Goal: Task Accomplishment & Management: Manage account settings

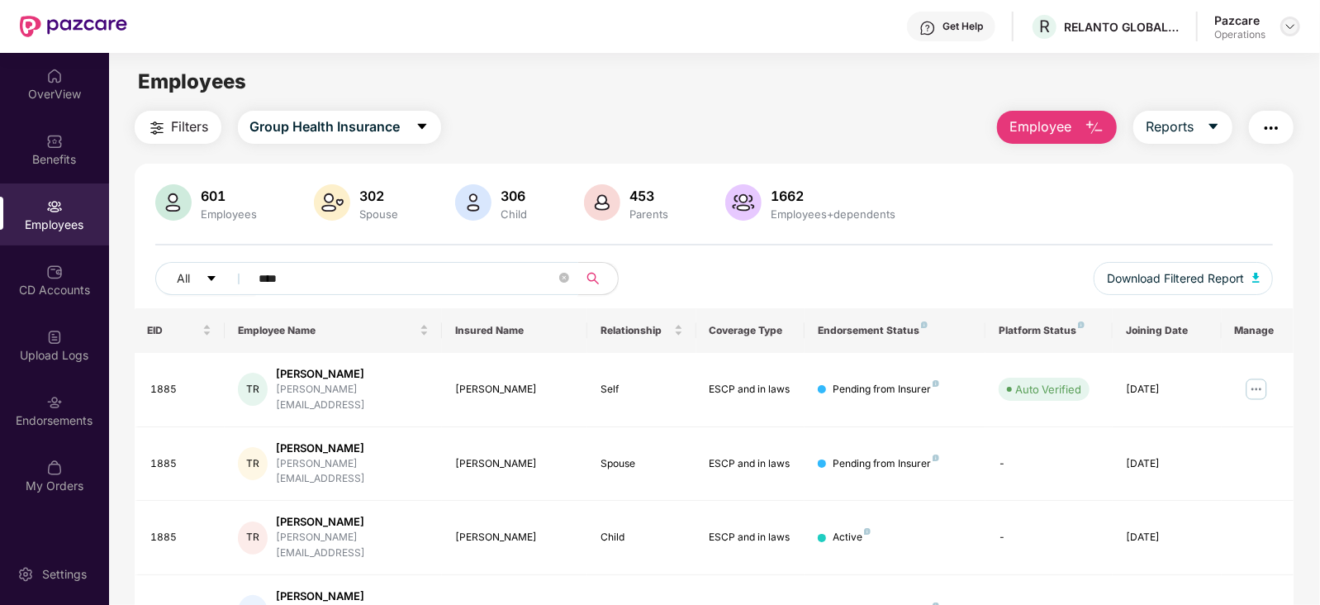
click at [1289, 26] on img at bounding box center [1289, 26] width 13 height 13
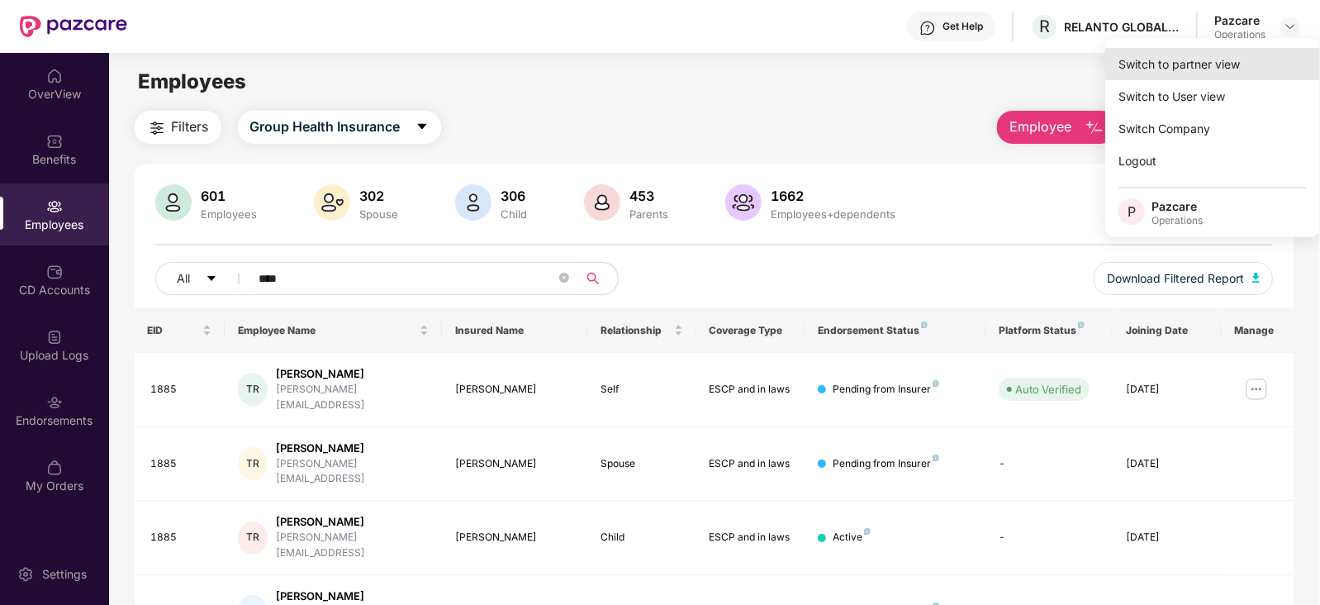
click at [1228, 49] on div "Switch to partner view" at bounding box center [1212, 64] width 215 height 32
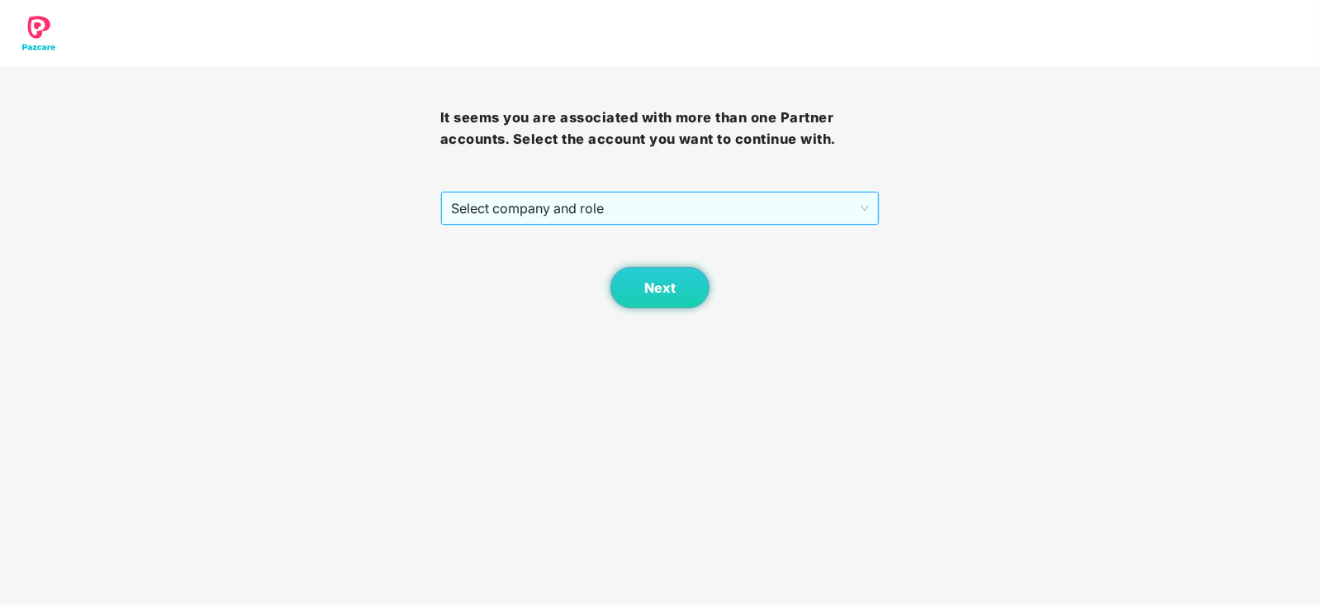
click at [563, 205] on span "Select company and role" at bounding box center [660, 207] width 419 height 31
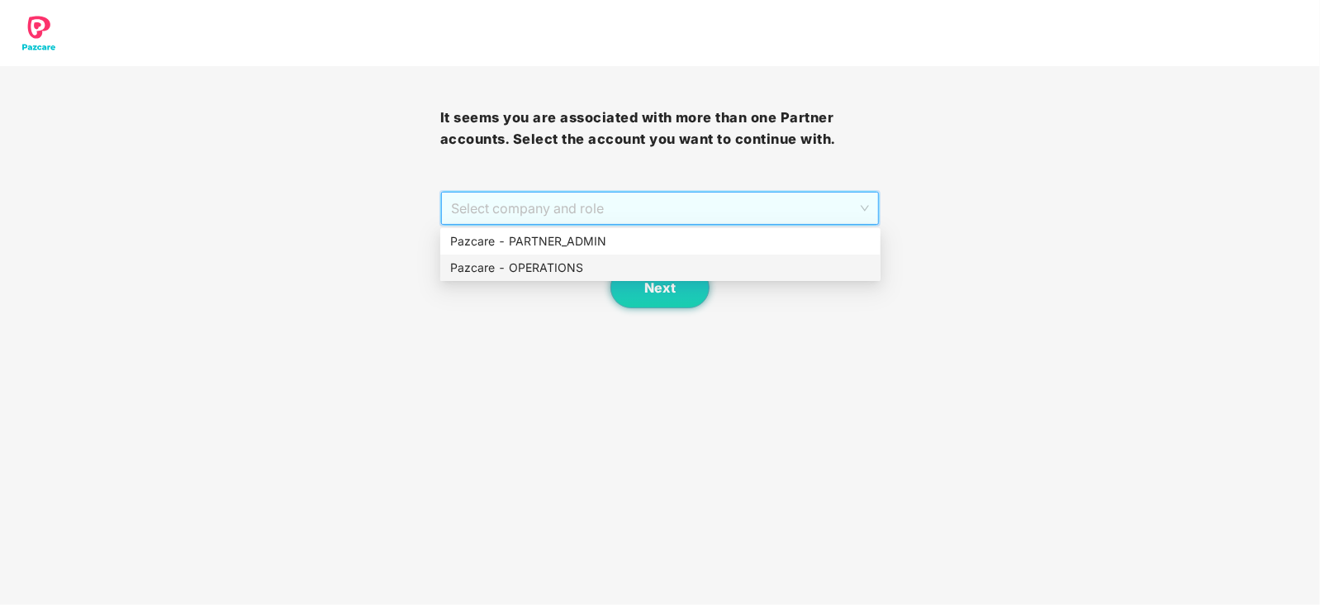
click at [550, 264] on div "Pazcare - OPERATIONS" at bounding box center [660, 267] width 420 height 18
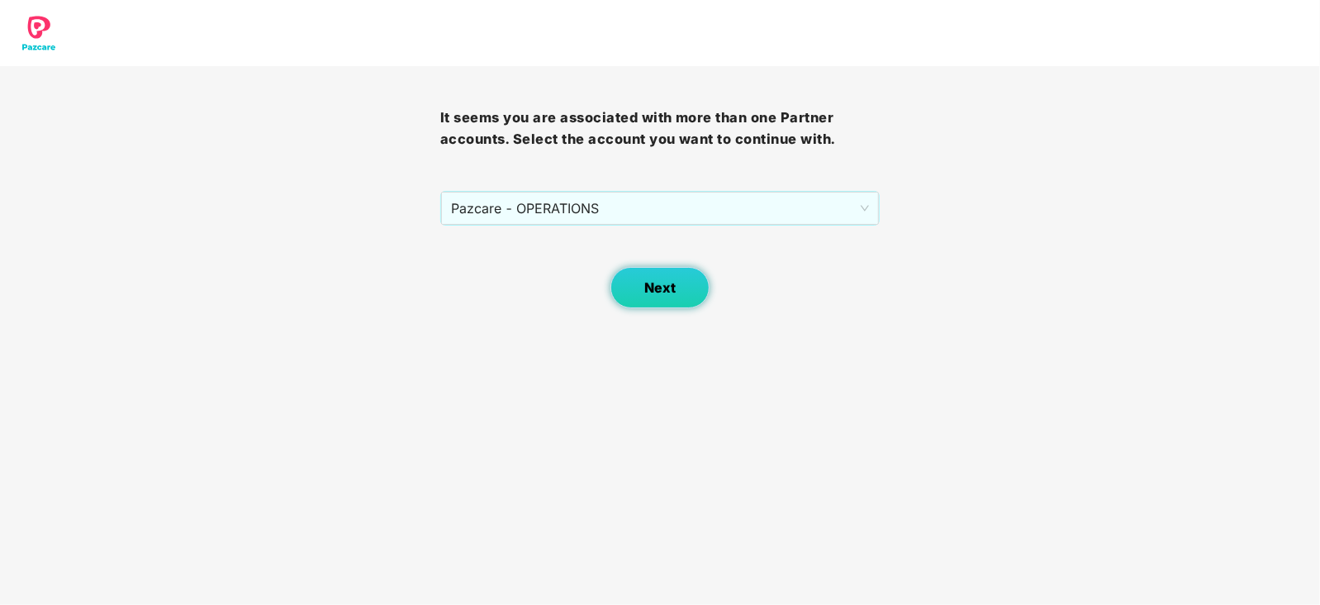
click at [688, 290] on button "Next" at bounding box center [659, 287] width 99 height 41
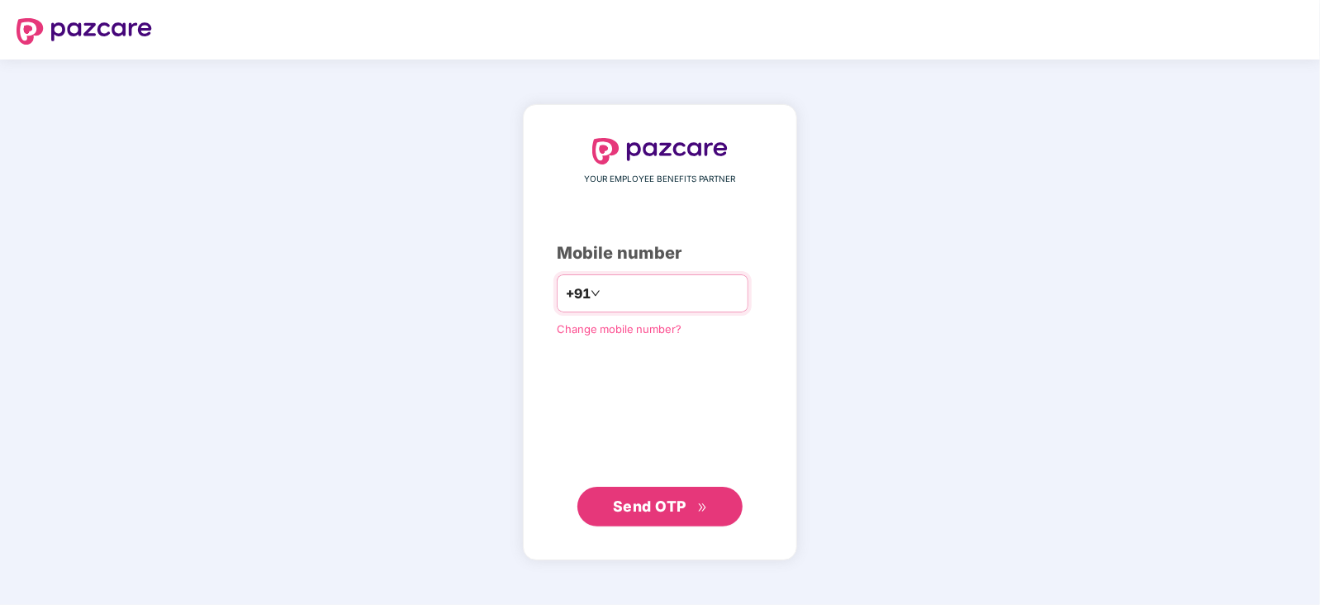
click at [626, 291] on input "number" at bounding box center [671, 293] width 135 height 26
type input "**********"
click at [677, 501] on span "Send OTP" at bounding box center [649, 504] width 73 height 17
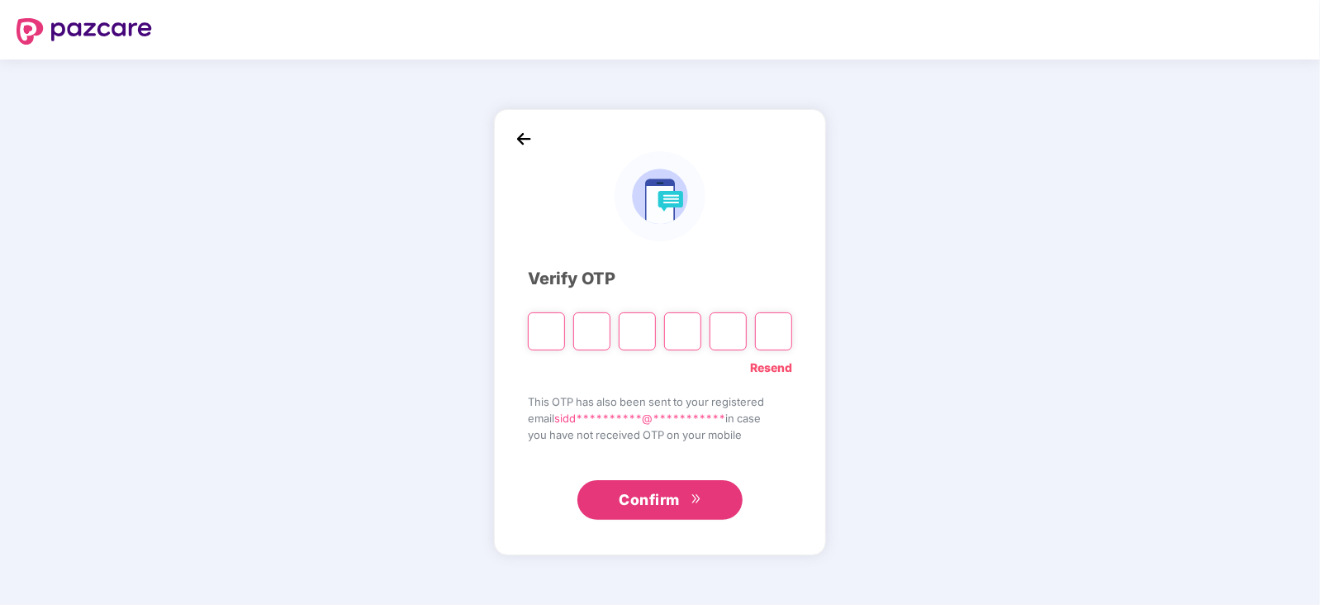
type input "*"
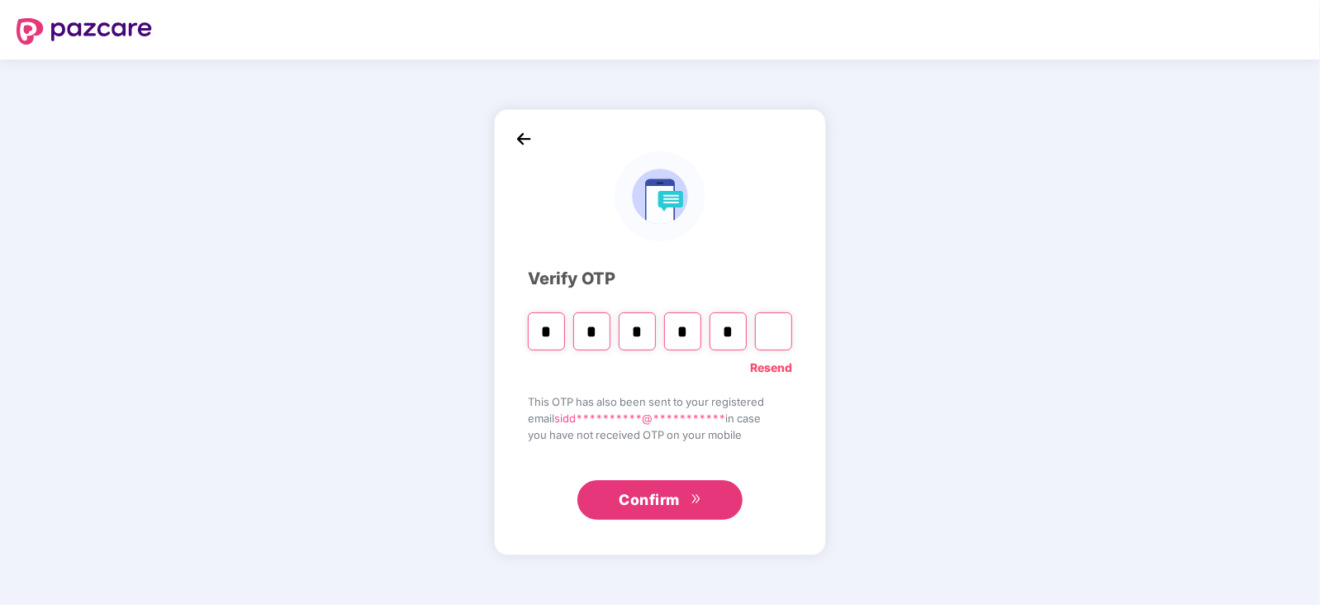
type input "*"
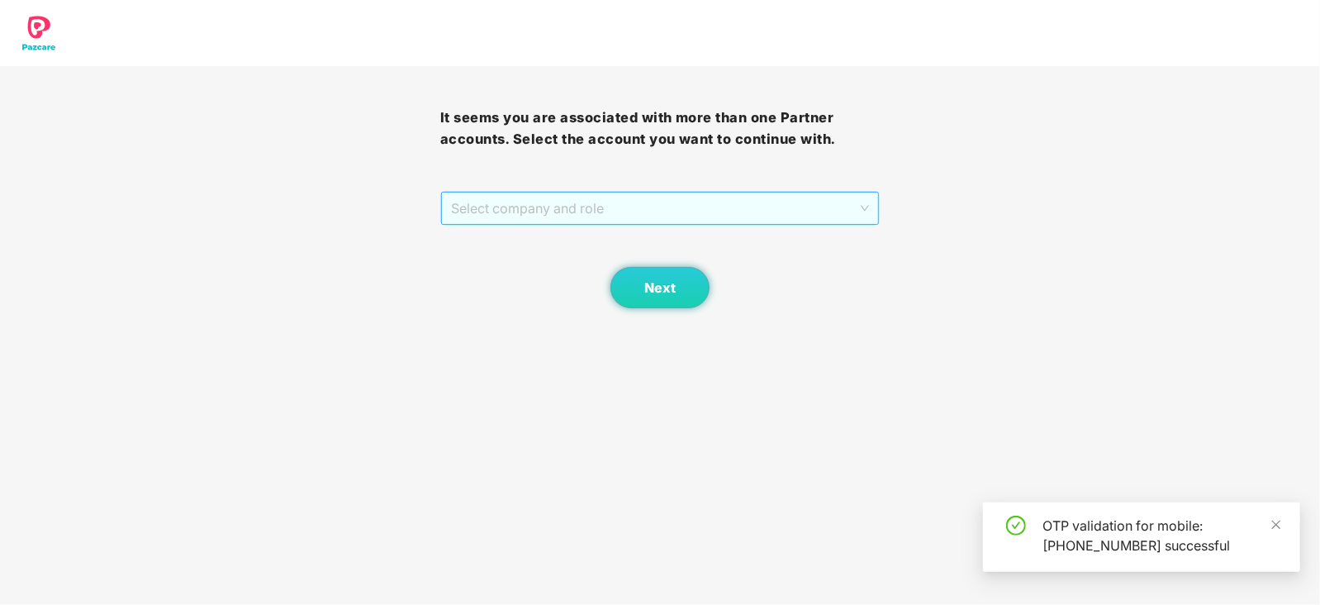
click at [524, 207] on span "Select company and role" at bounding box center [660, 207] width 419 height 31
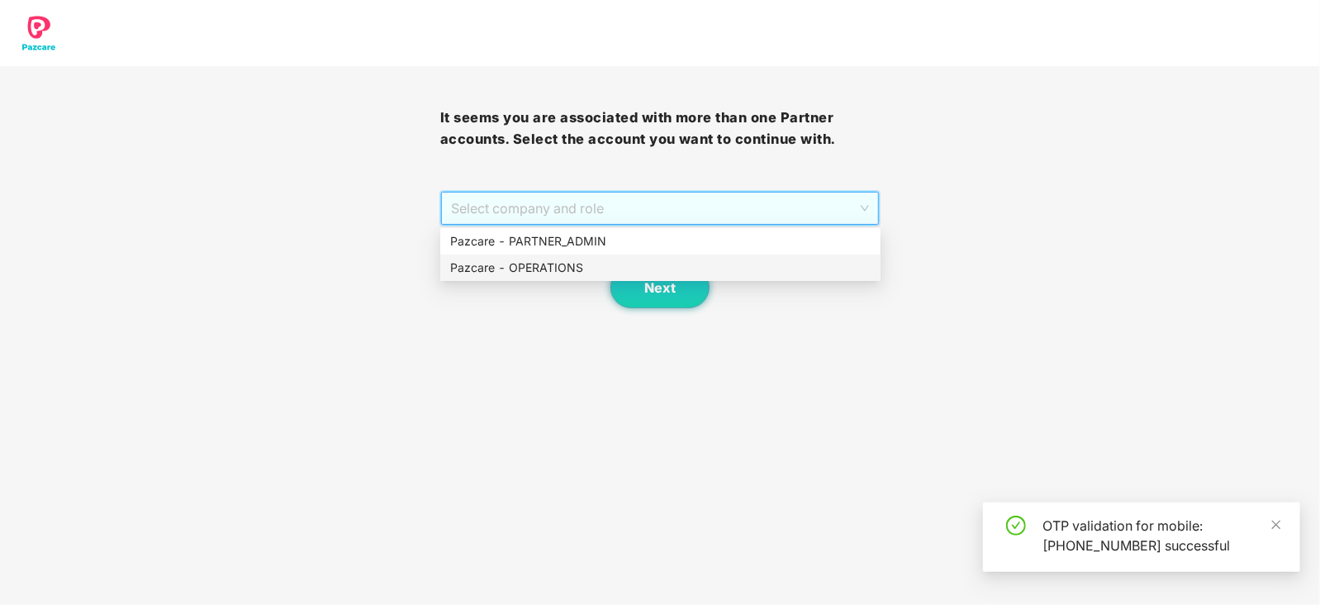
click at [548, 270] on div "Pazcare - OPERATIONS" at bounding box center [660, 267] width 420 height 18
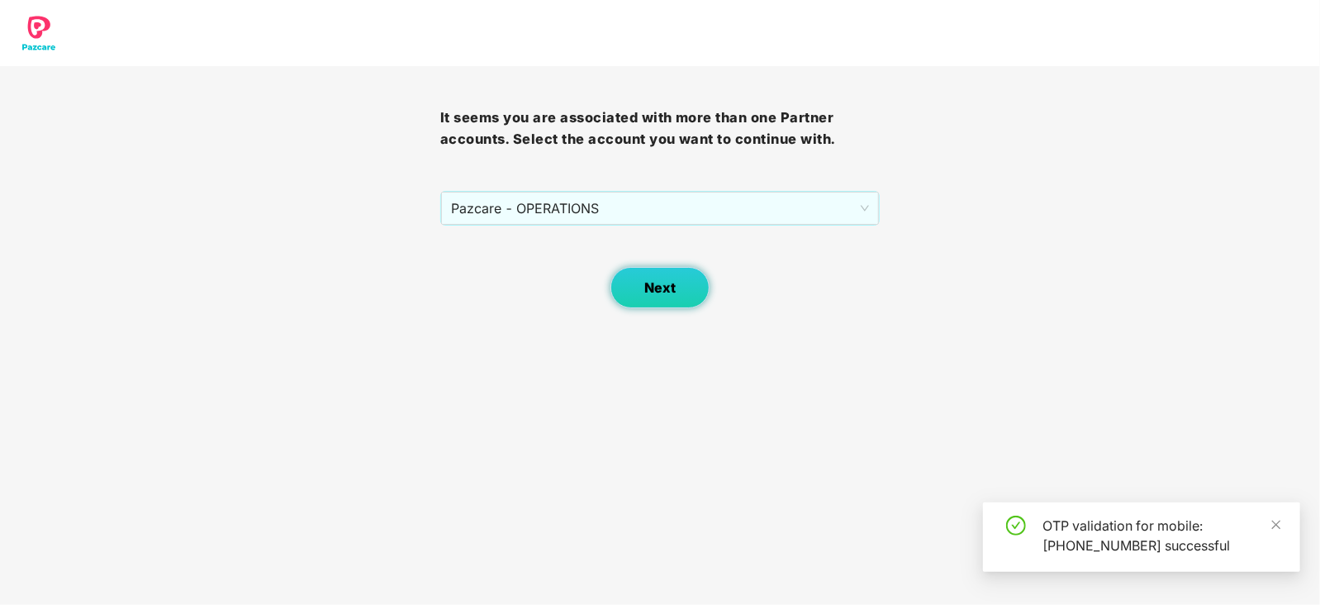
drag, startPoint x: 602, startPoint y: 279, endPoint x: 631, endPoint y: 294, distance: 32.5
click at [603, 280] on div "Next" at bounding box center [660, 266] width 440 height 83
click at [638, 299] on button "Next" at bounding box center [659, 287] width 99 height 41
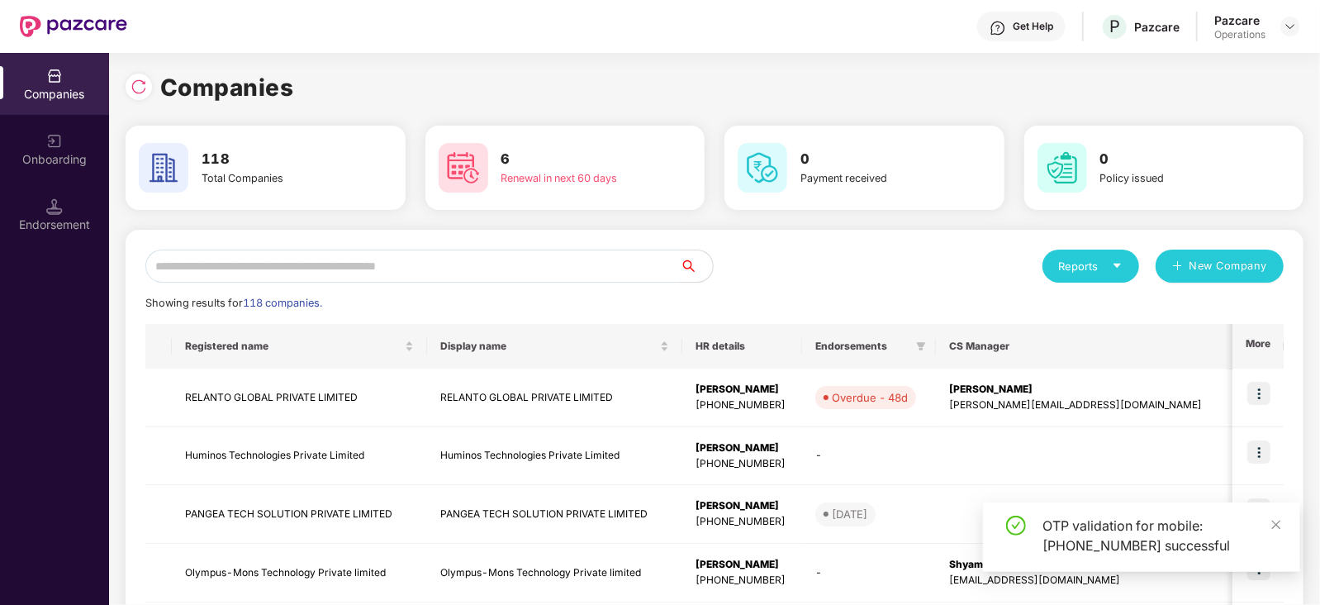
click at [405, 262] on input "text" at bounding box center [412, 265] width 534 height 33
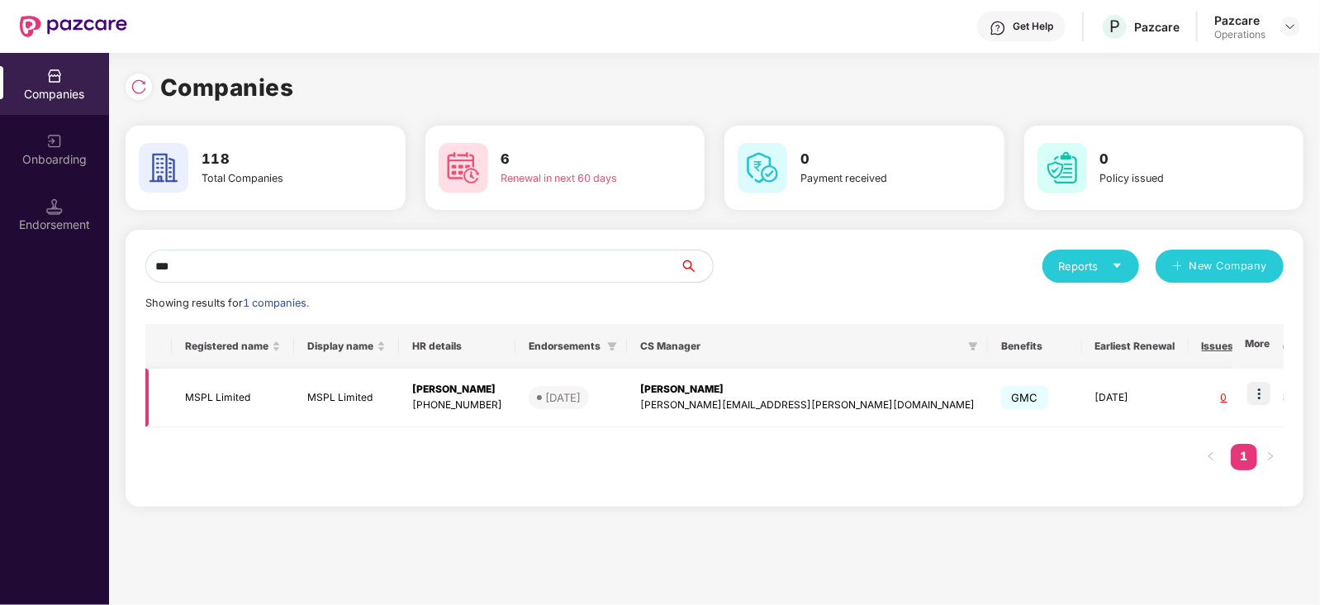
type input "***"
click at [1262, 386] on img at bounding box center [1258, 393] width 23 height 23
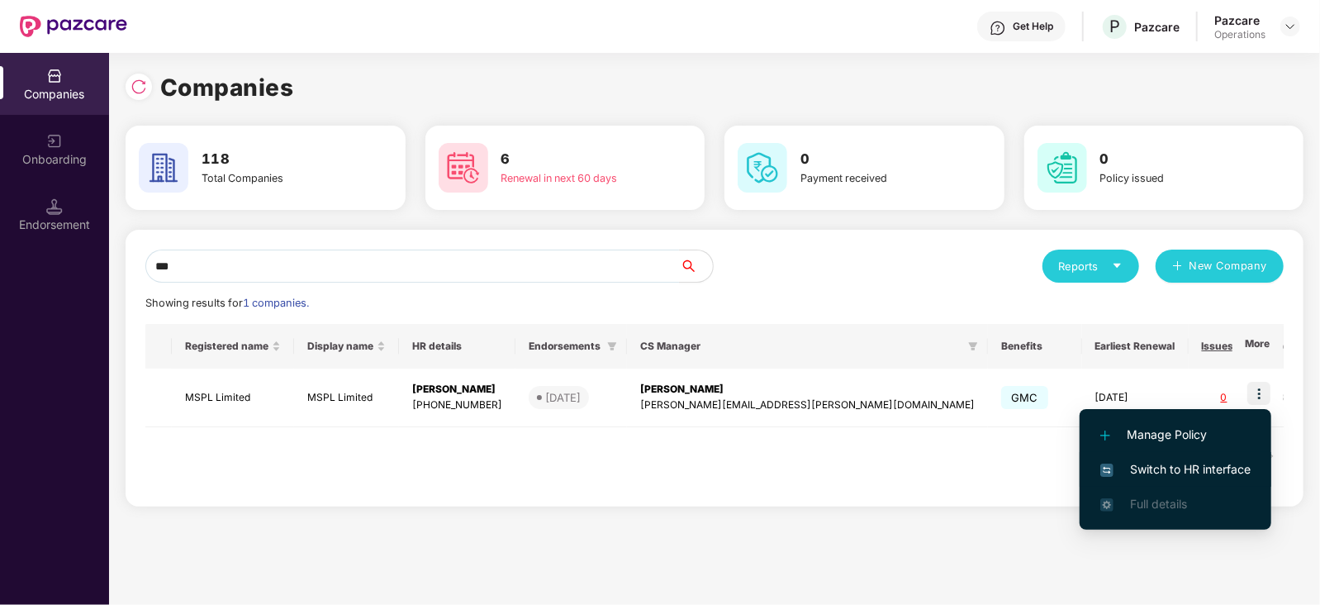
click at [1216, 460] on span "Switch to HR interface" at bounding box center [1175, 469] width 150 height 18
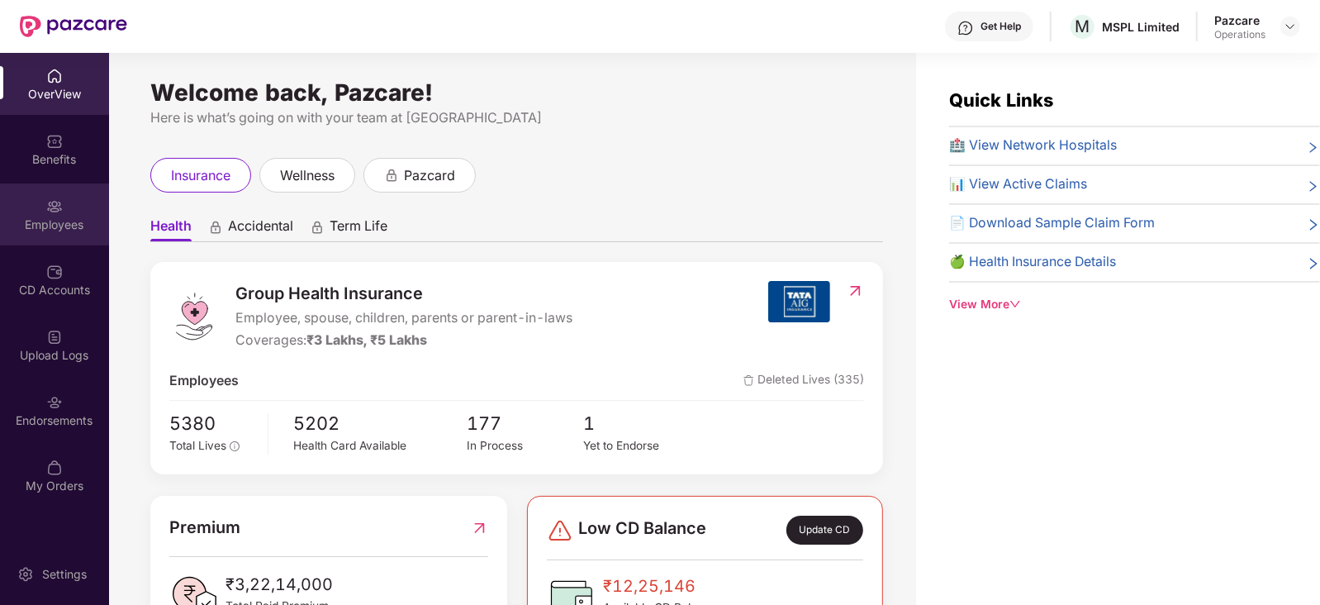
click at [36, 238] on div "Employees" at bounding box center [54, 214] width 109 height 62
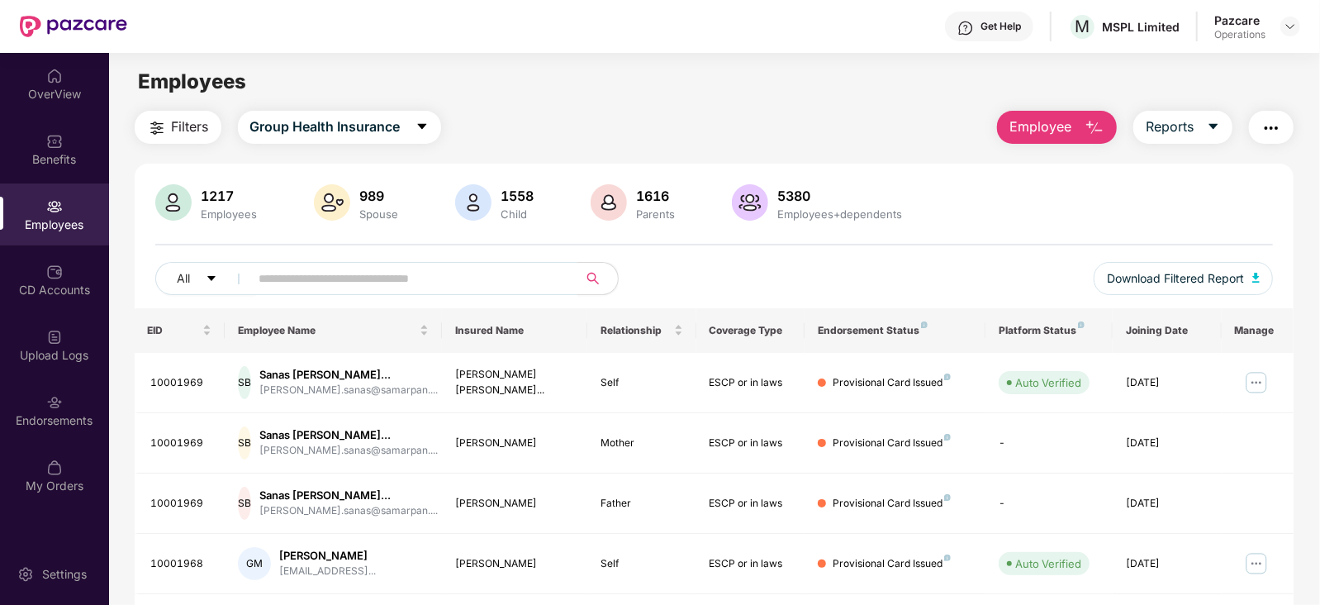
click at [1272, 141] on button "button" at bounding box center [1271, 127] width 45 height 33
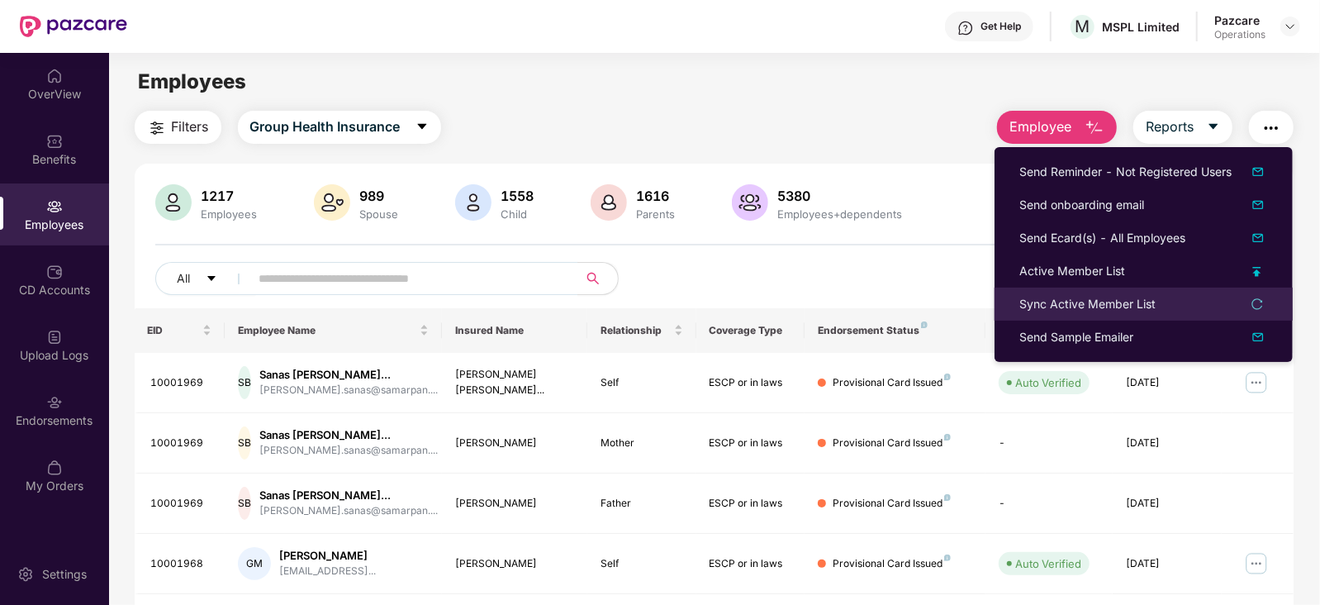
click at [1092, 295] on div "Sync Active Member List" at bounding box center [1087, 304] width 136 height 18
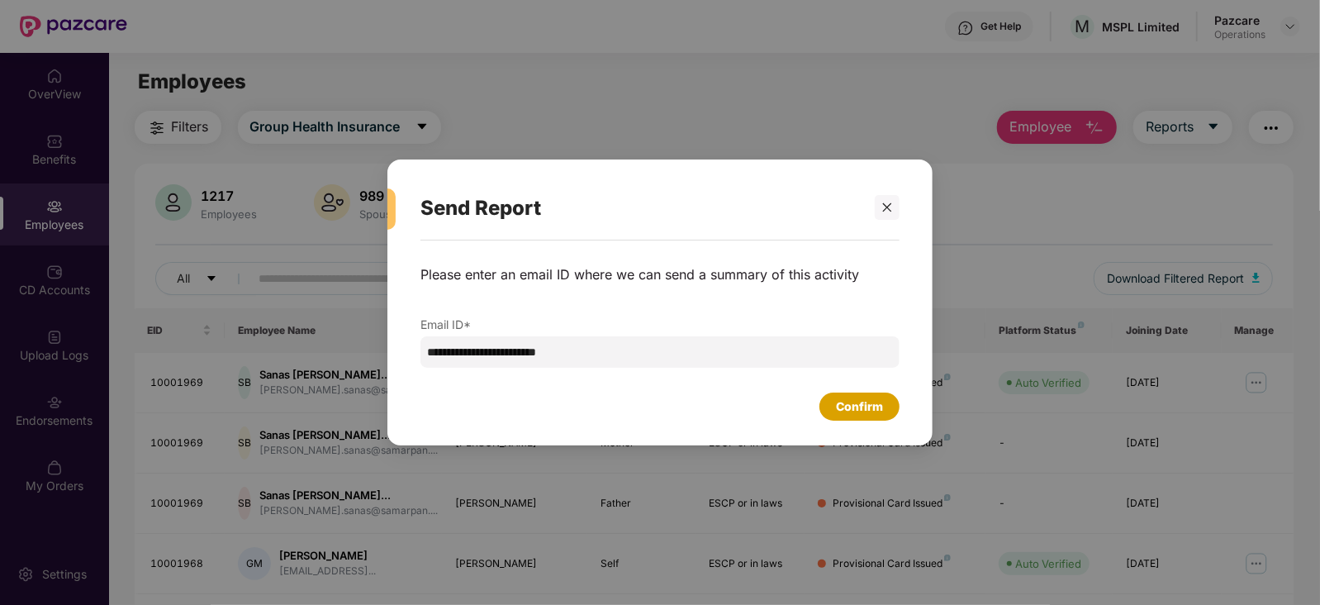
click at [855, 407] on div "Confirm" at bounding box center [859, 406] width 47 height 18
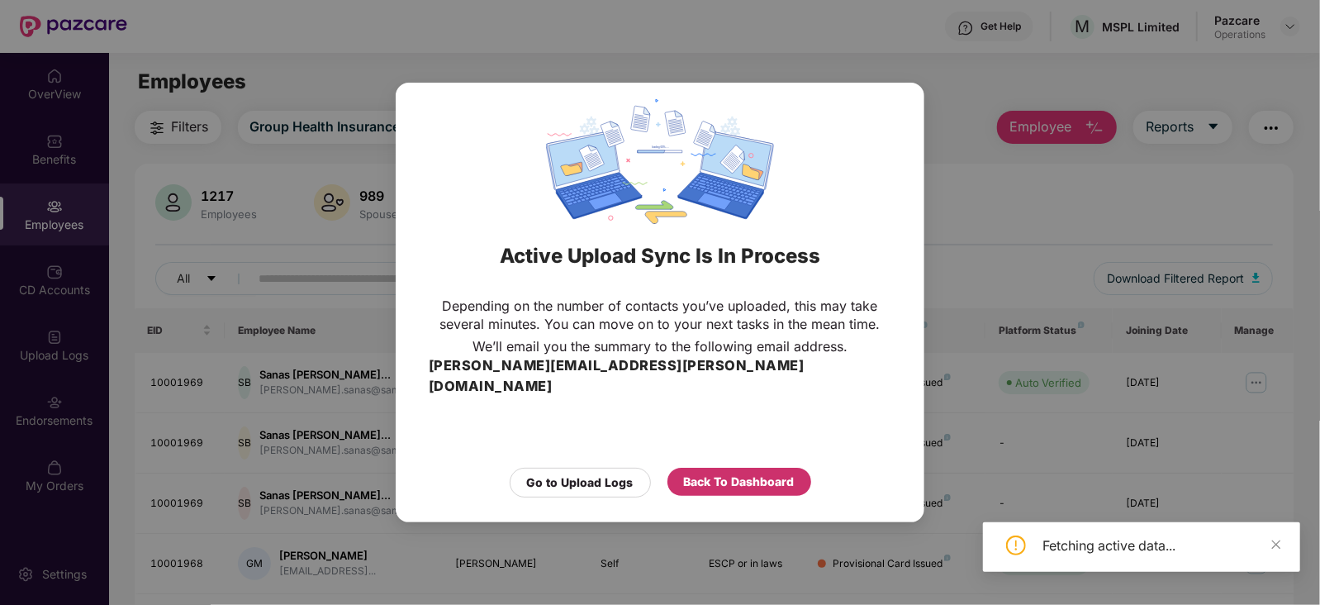
click at [758, 472] on div "Back To Dashboard" at bounding box center [739, 481] width 111 height 18
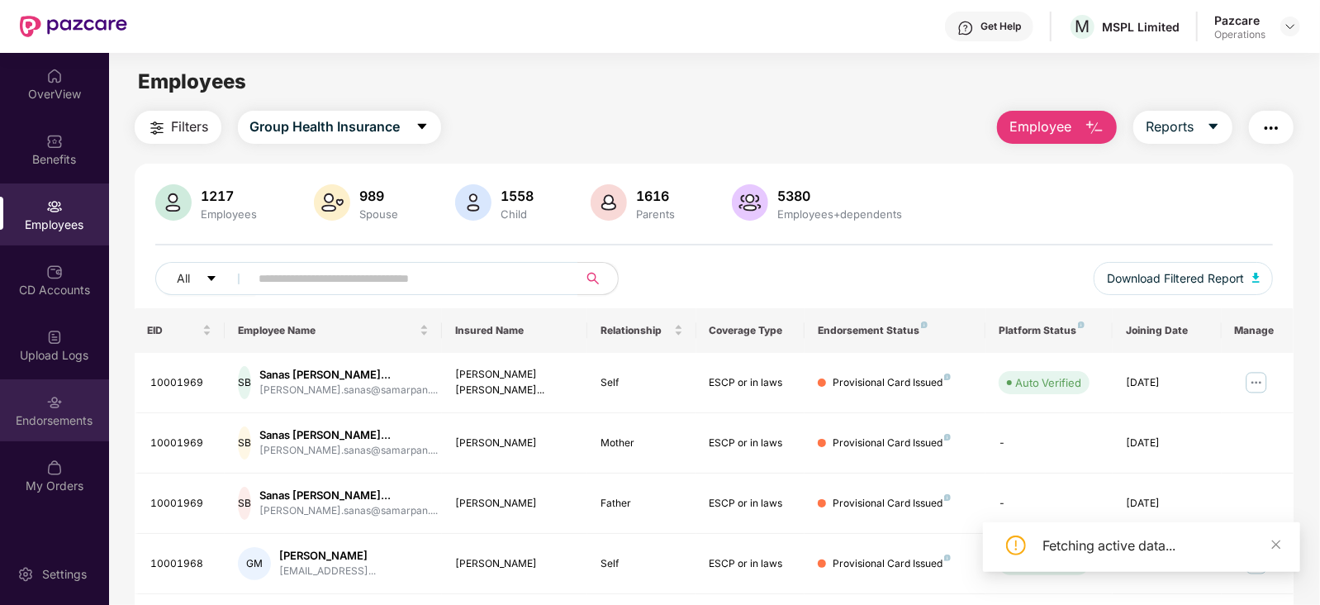
click at [51, 420] on div "Endorsements" at bounding box center [54, 420] width 109 height 17
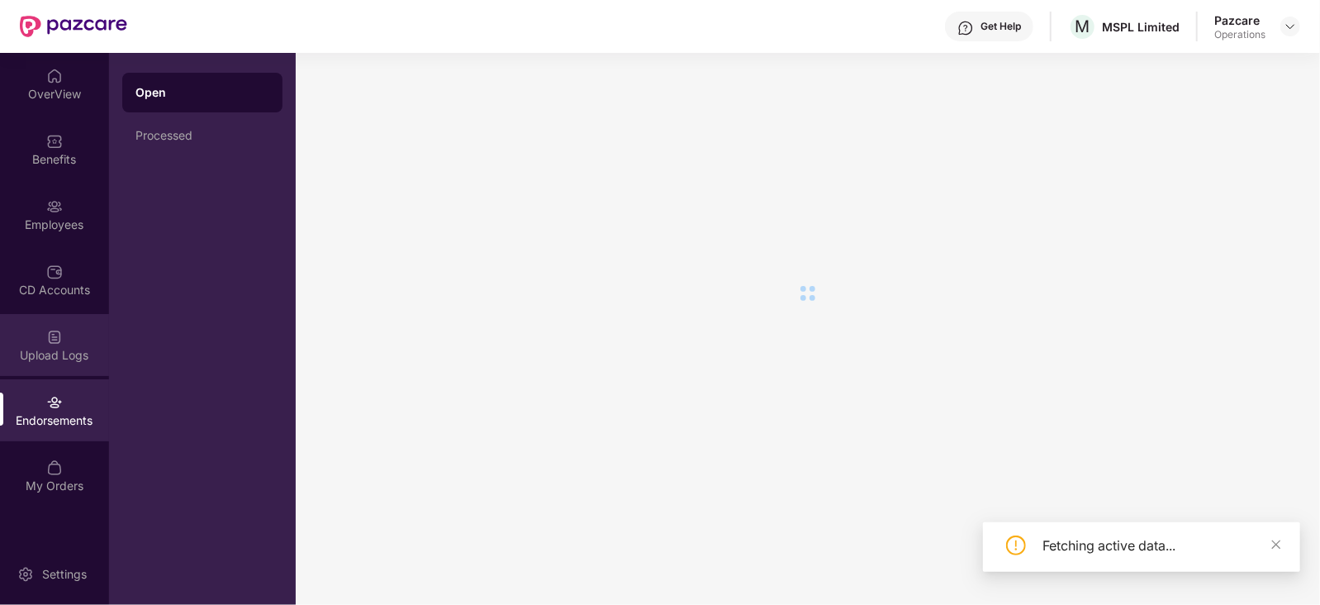
click at [58, 344] on img at bounding box center [54, 337] width 17 height 17
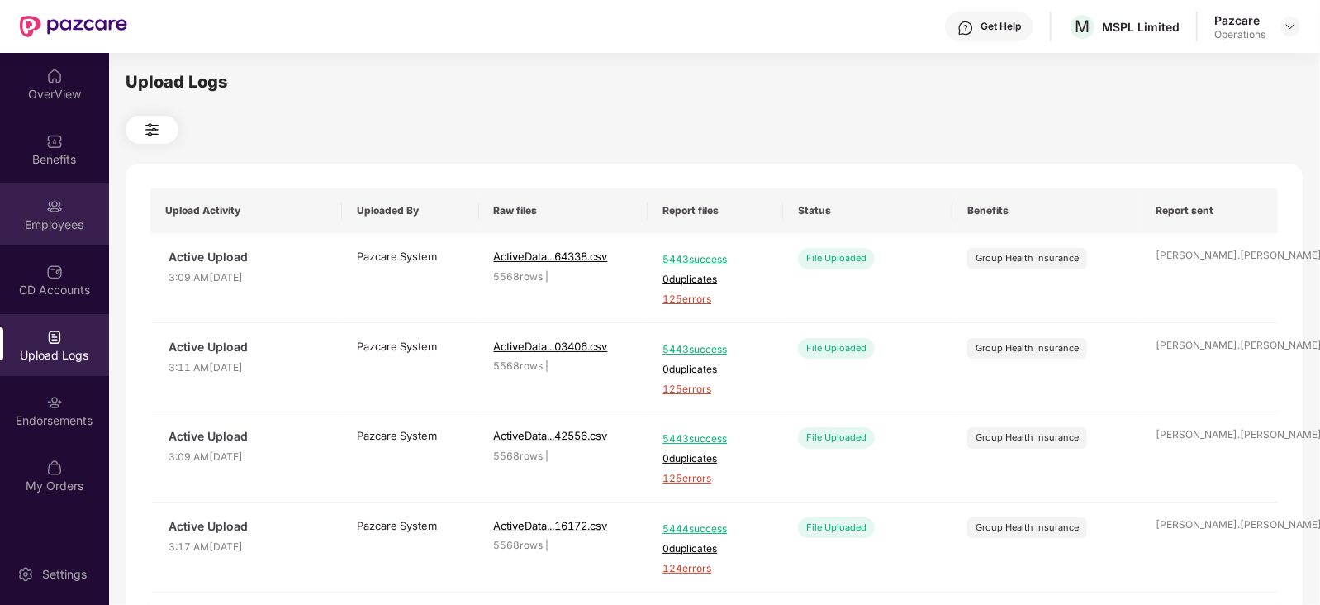
click at [60, 225] on div "Employees" at bounding box center [54, 224] width 109 height 17
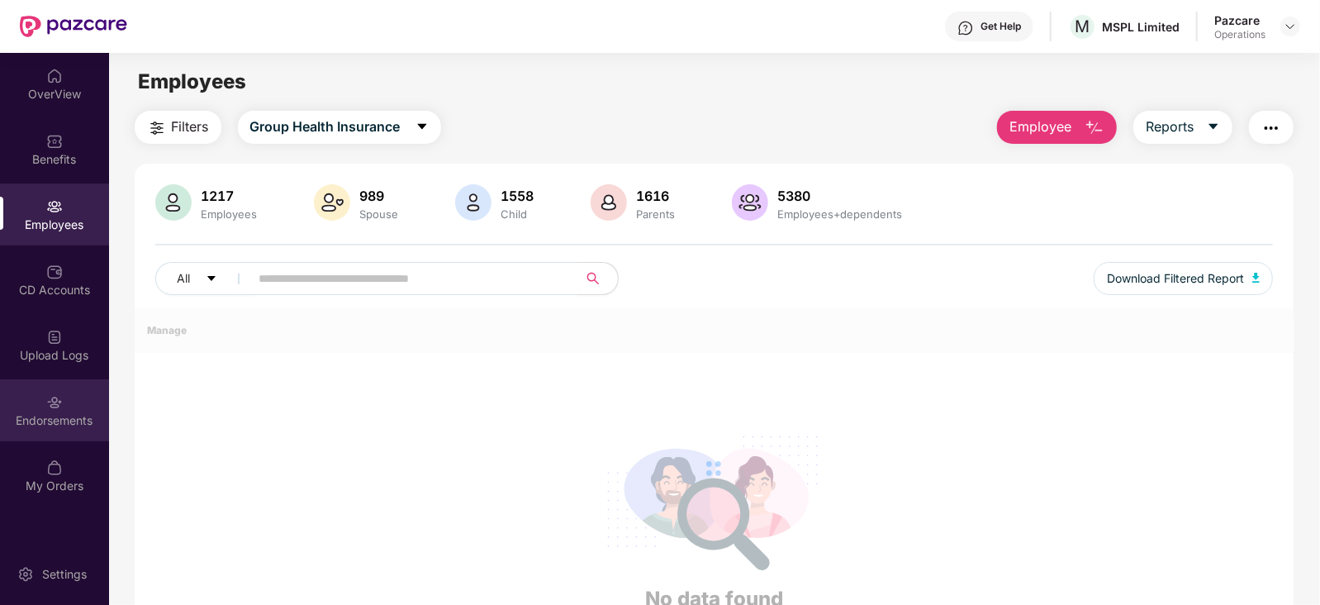
click at [57, 412] on div "Endorsements" at bounding box center [54, 420] width 109 height 17
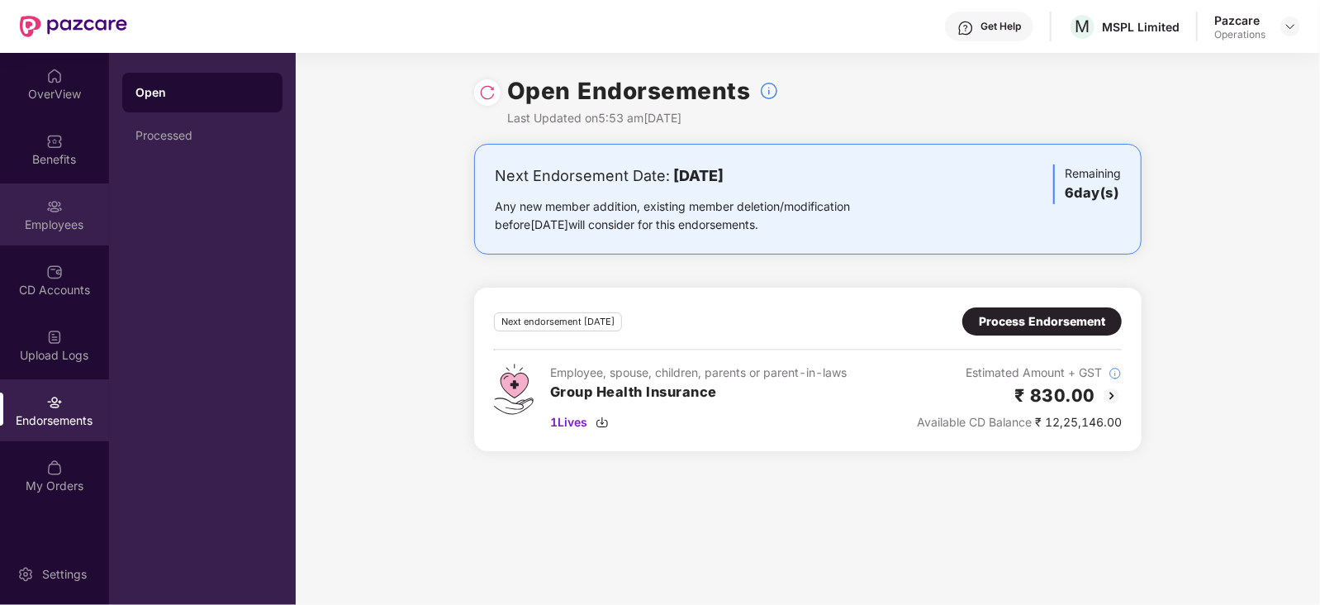
click at [63, 237] on div "Employees" at bounding box center [54, 214] width 109 height 62
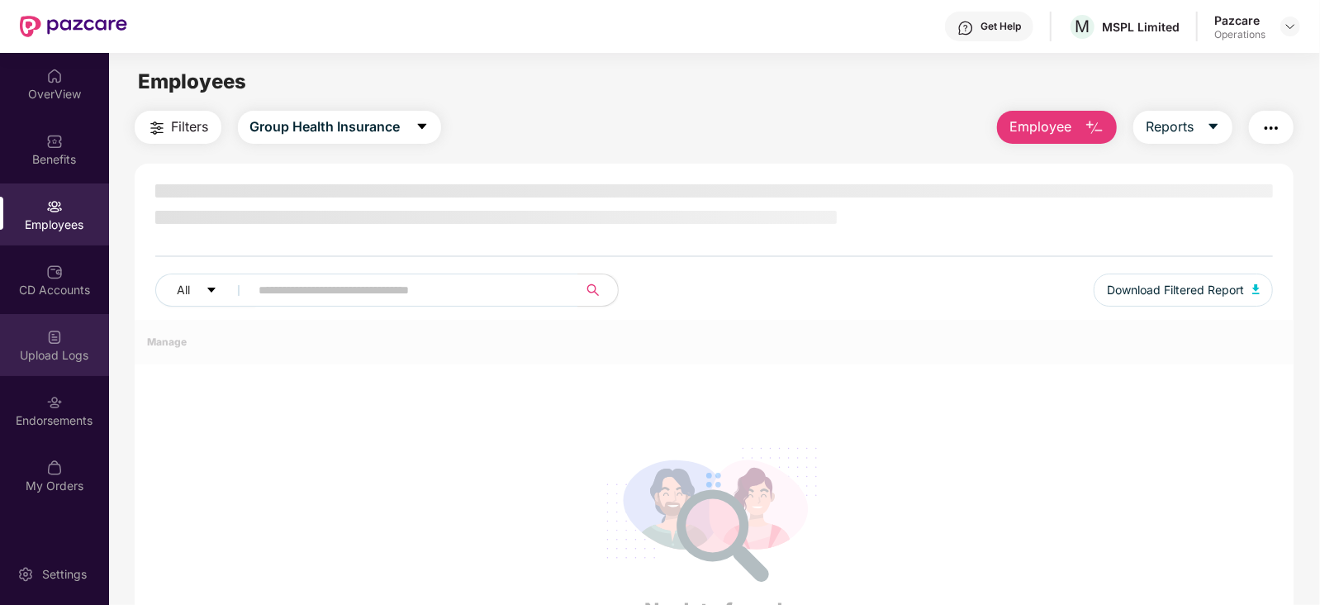
click at [62, 315] on div "Upload Logs" at bounding box center [54, 345] width 109 height 62
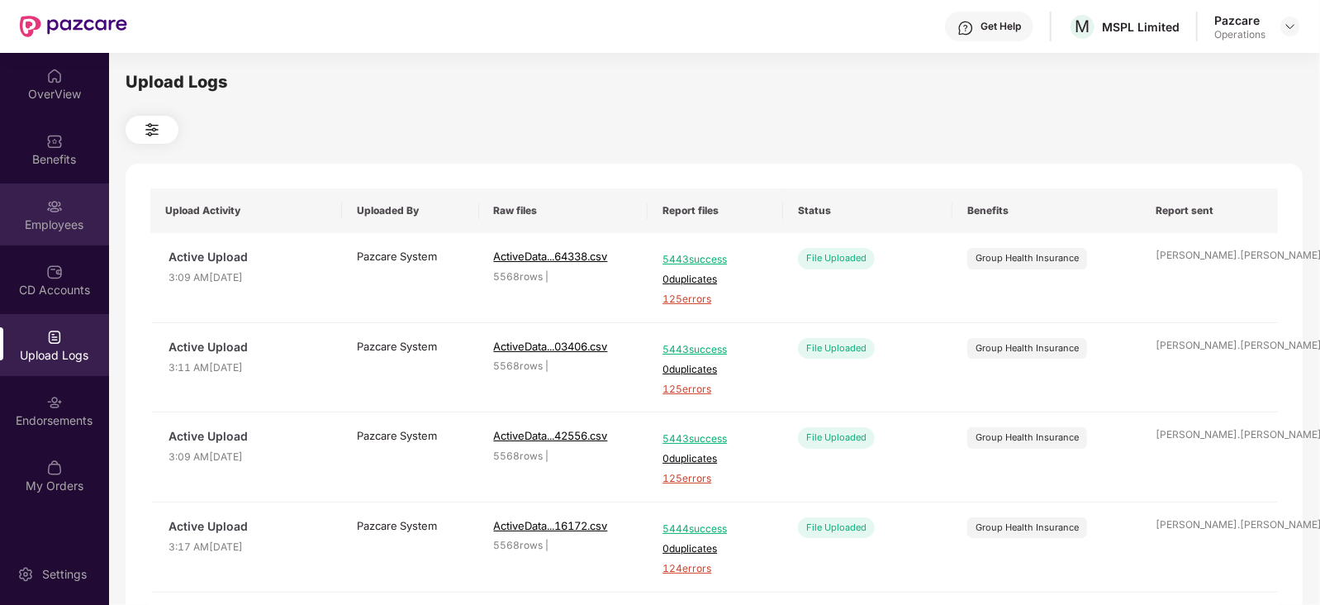
click at [58, 213] on img at bounding box center [54, 206] width 17 height 17
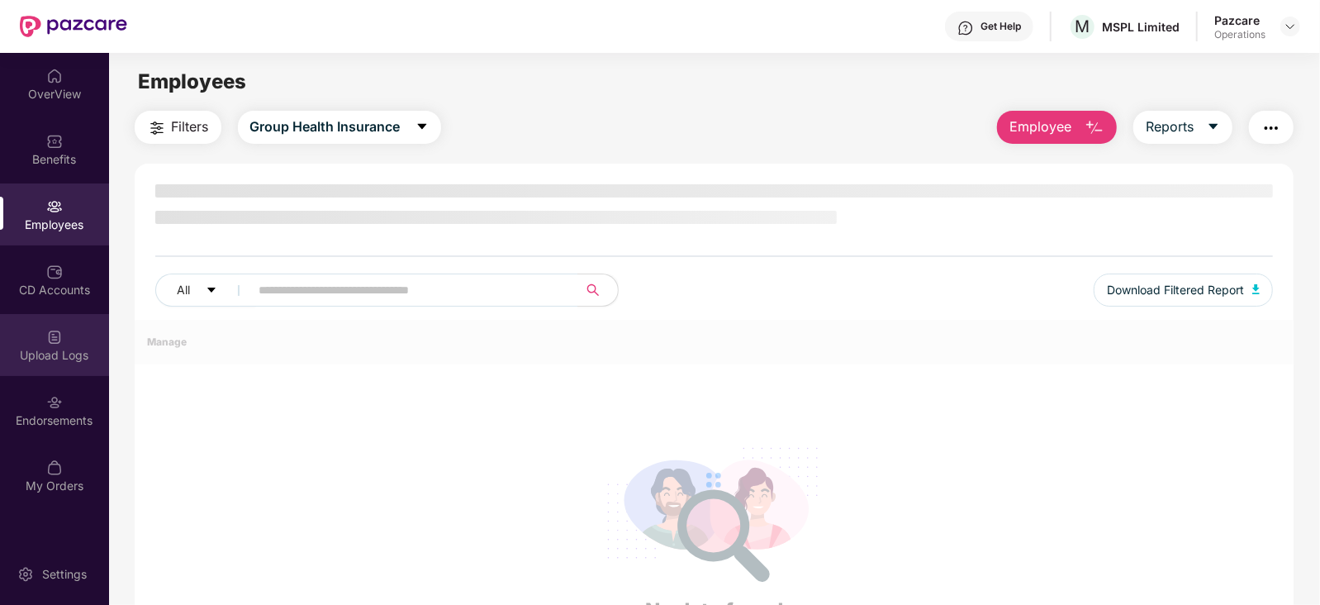
click at [83, 353] on div "Upload Logs" at bounding box center [54, 355] width 109 height 17
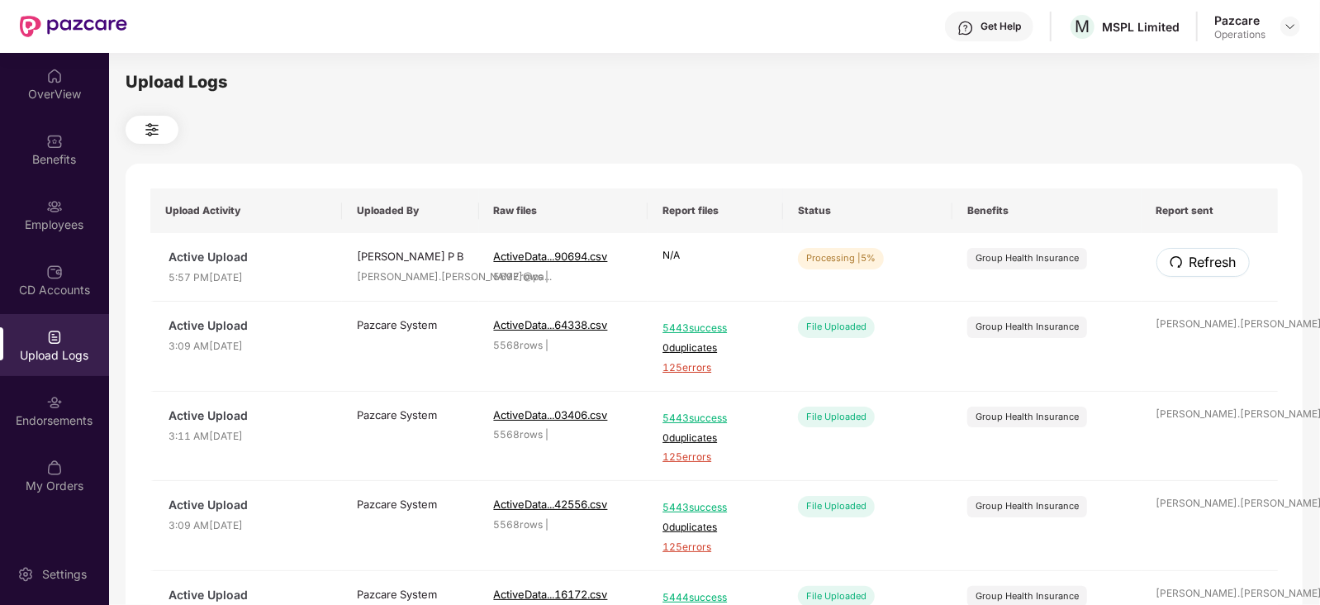
click at [1197, 262] on span "Refresh" at bounding box center [1212, 262] width 47 height 21
click at [1288, 27] on img at bounding box center [1289, 26] width 13 height 13
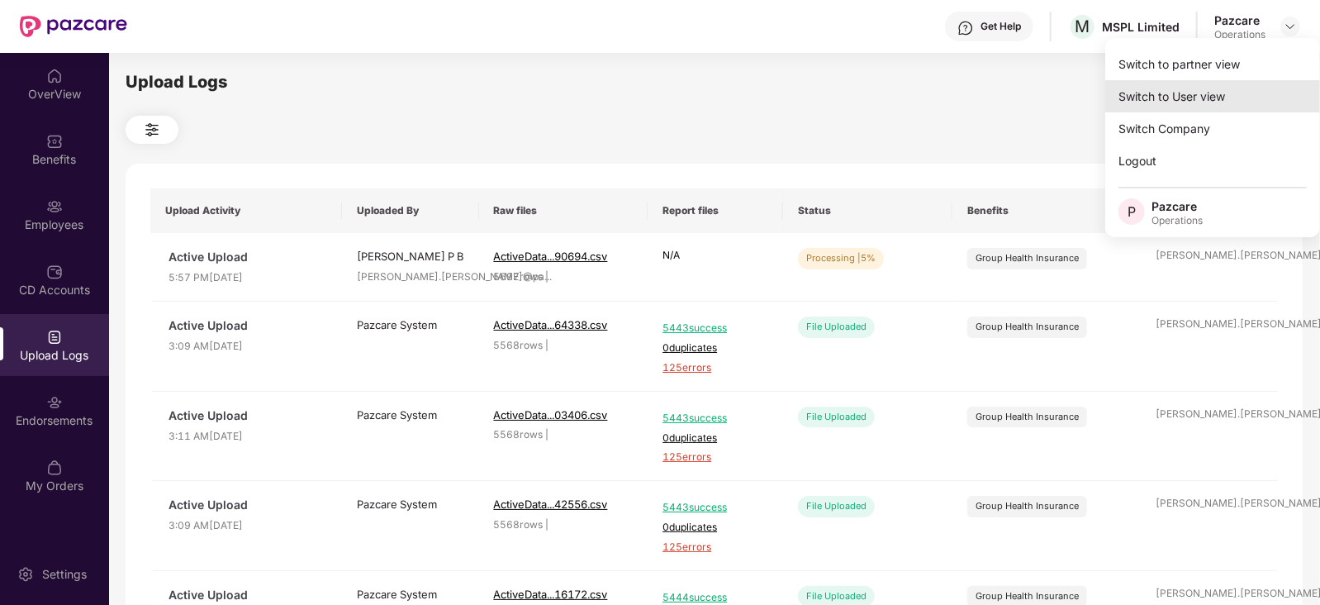
click at [1169, 83] on div "Switch to User view" at bounding box center [1212, 96] width 215 height 32
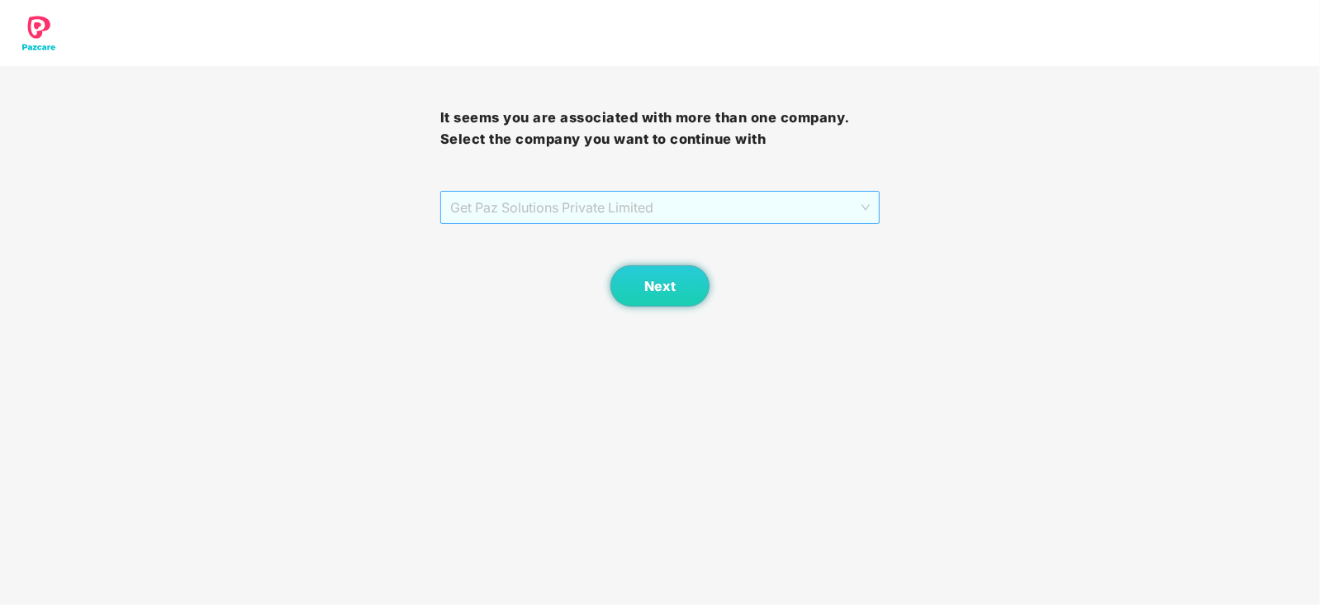
click at [661, 200] on span "Get Paz Solutions Private Limited" at bounding box center [660, 207] width 420 height 31
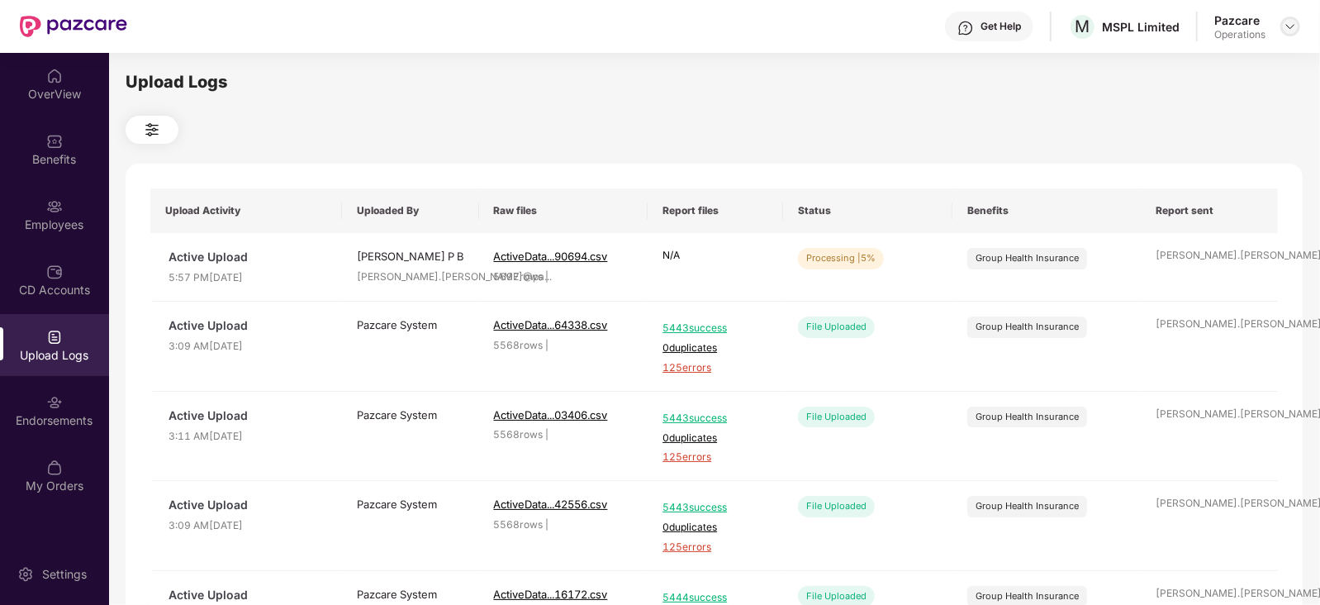
click at [1289, 26] on img at bounding box center [1289, 26] width 13 height 13
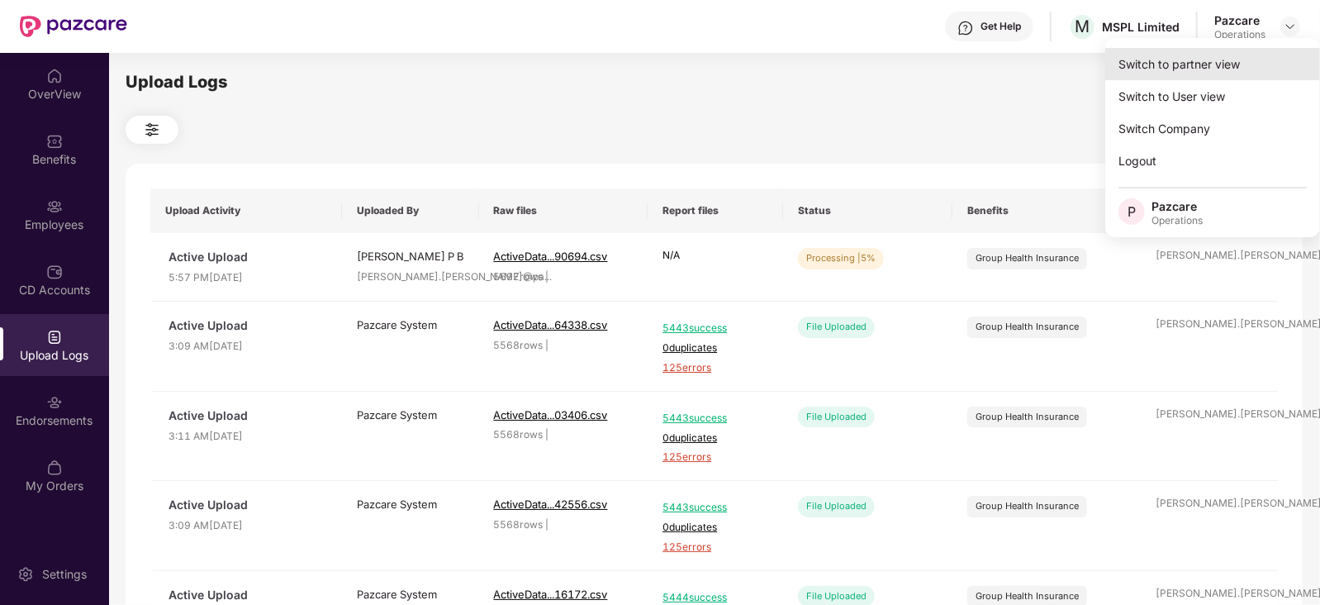
click at [1239, 59] on div "Switch to partner view" at bounding box center [1212, 64] width 215 height 32
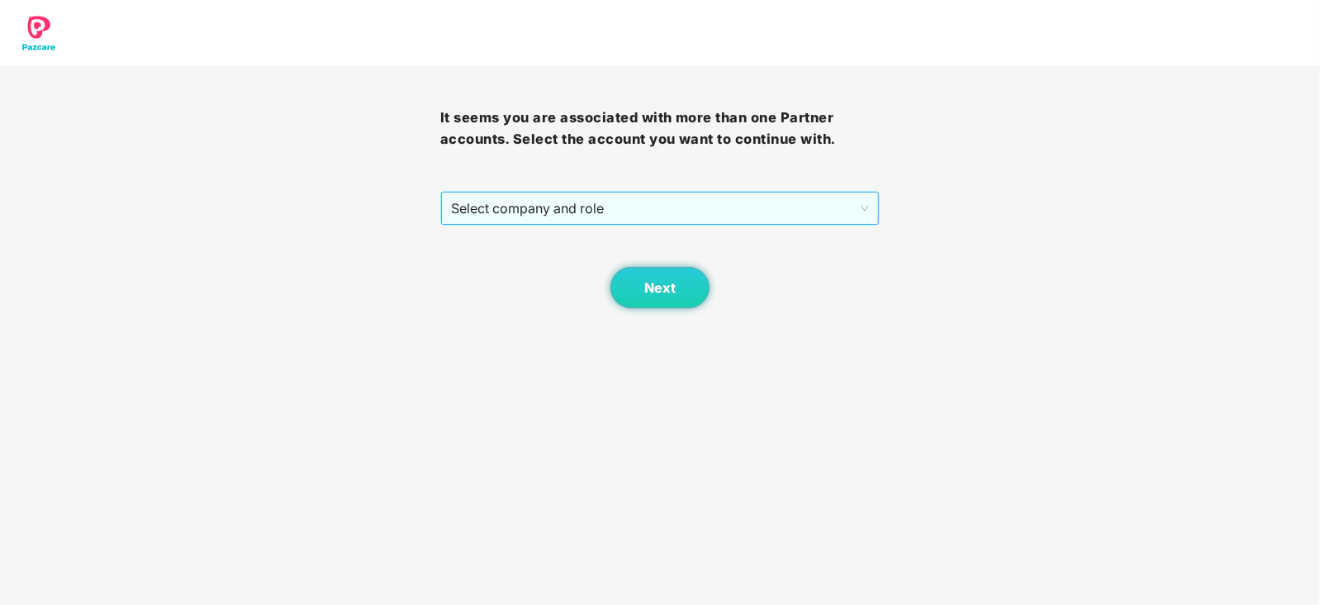
click at [526, 216] on span "Select company and role" at bounding box center [660, 207] width 419 height 31
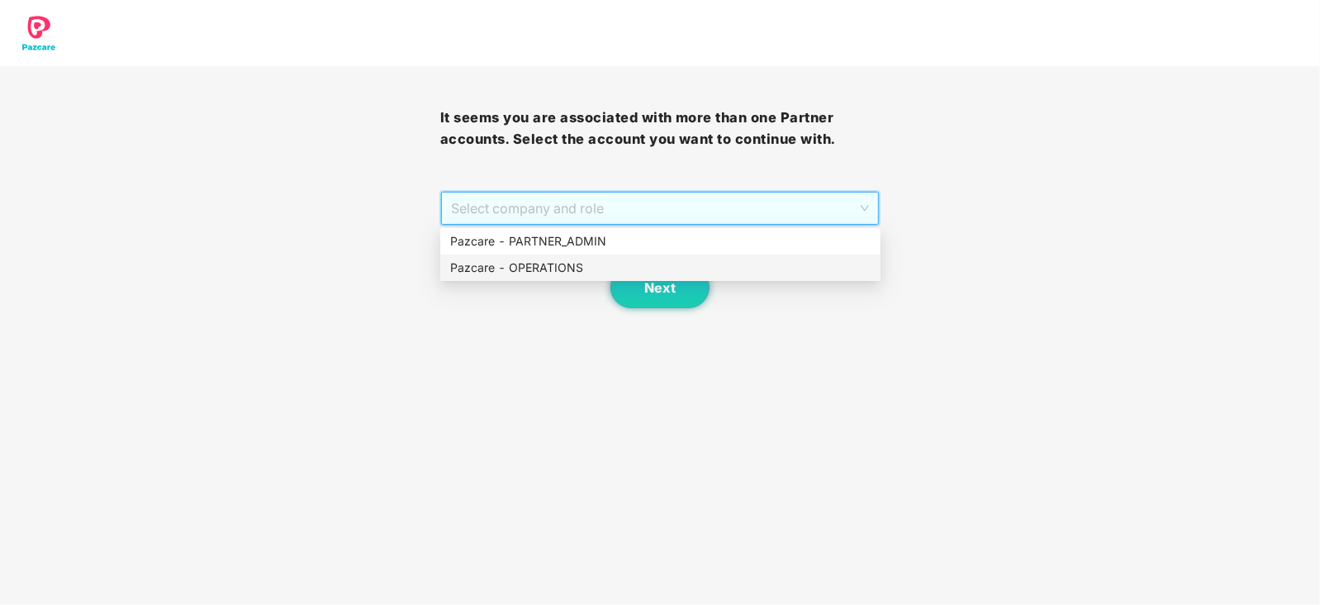
click at [512, 263] on div "Pazcare - OPERATIONS" at bounding box center [660, 267] width 420 height 18
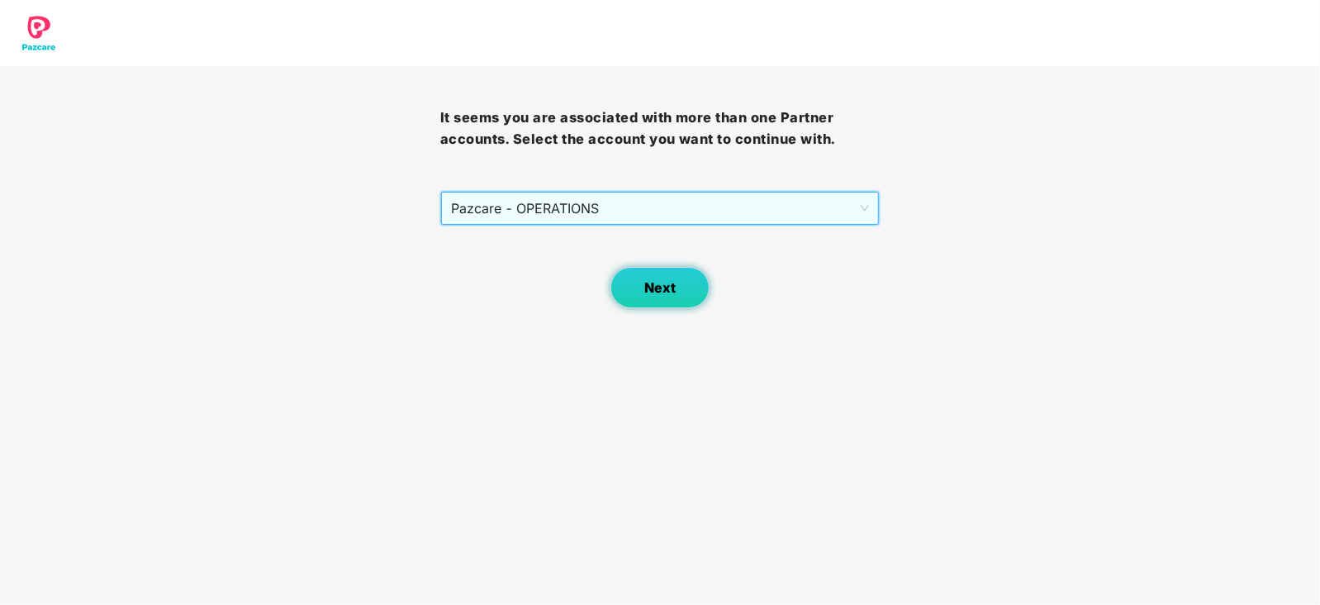
drag, startPoint x: 661, startPoint y: 313, endPoint x: 657, endPoint y: 299, distance: 14.4
click at [657, 302] on body "It seems you are associated with more than one Partner accounts. Select the acc…" at bounding box center [660, 302] width 1320 height 605
click at [657, 299] on button "Next" at bounding box center [659, 287] width 99 height 41
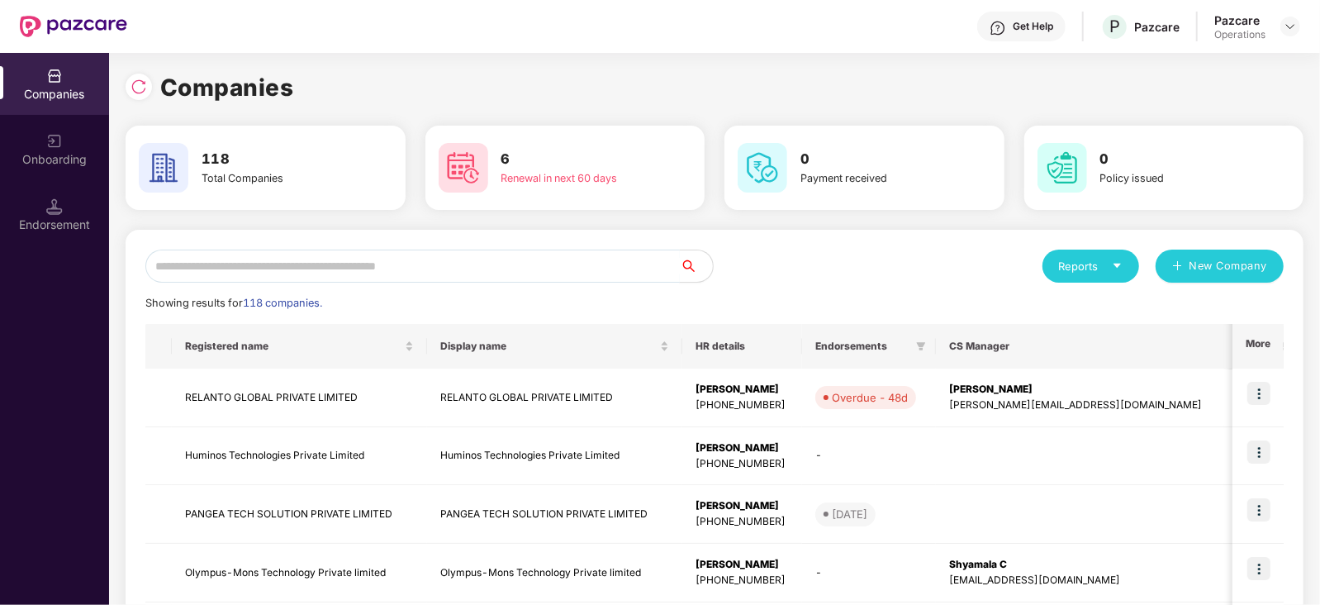
click at [456, 274] on input "text" at bounding box center [412, 265] width 534 height 33
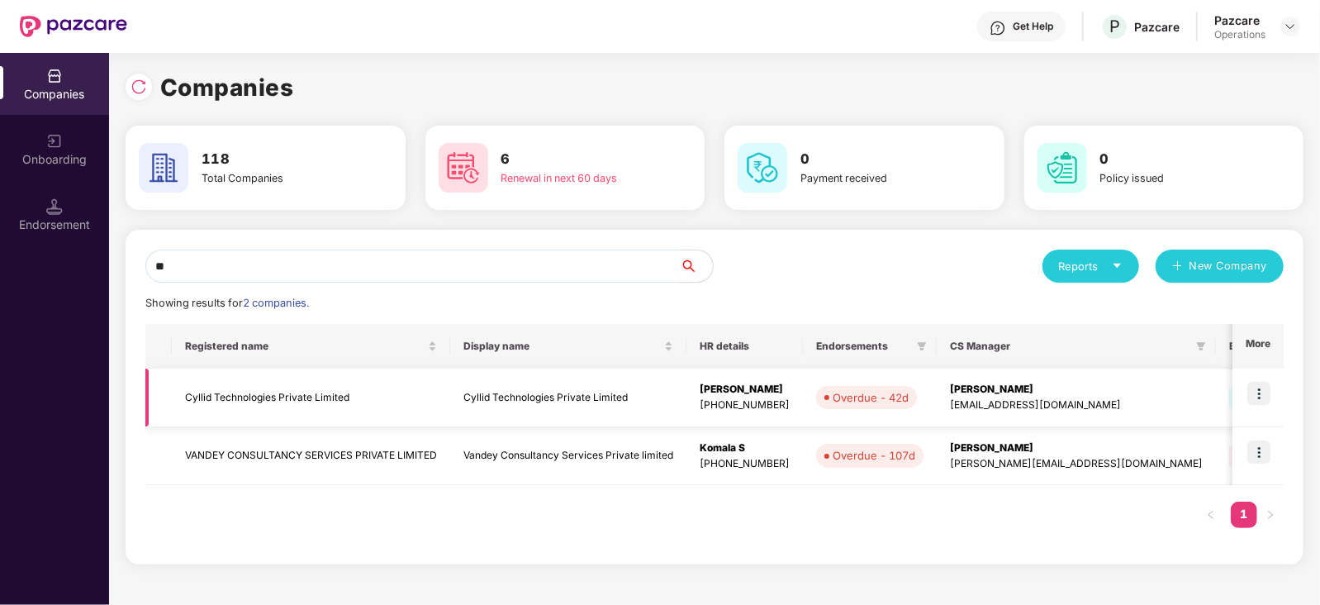
type input "**"
click at [268, 395] on td "Cyllid Technologies Private Limited" at bounding box center [311, 397] width 278 height 59
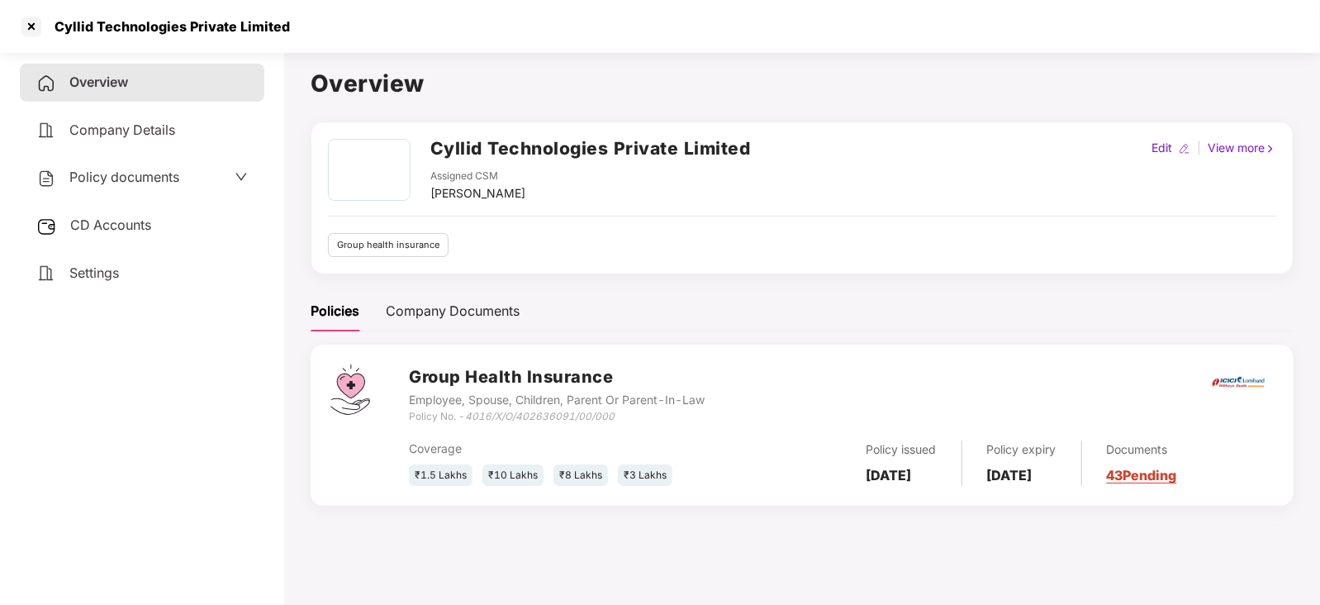
click at [128, 229] on span "CD Accounts" at bounding box center [110, 224] width 81 height 17
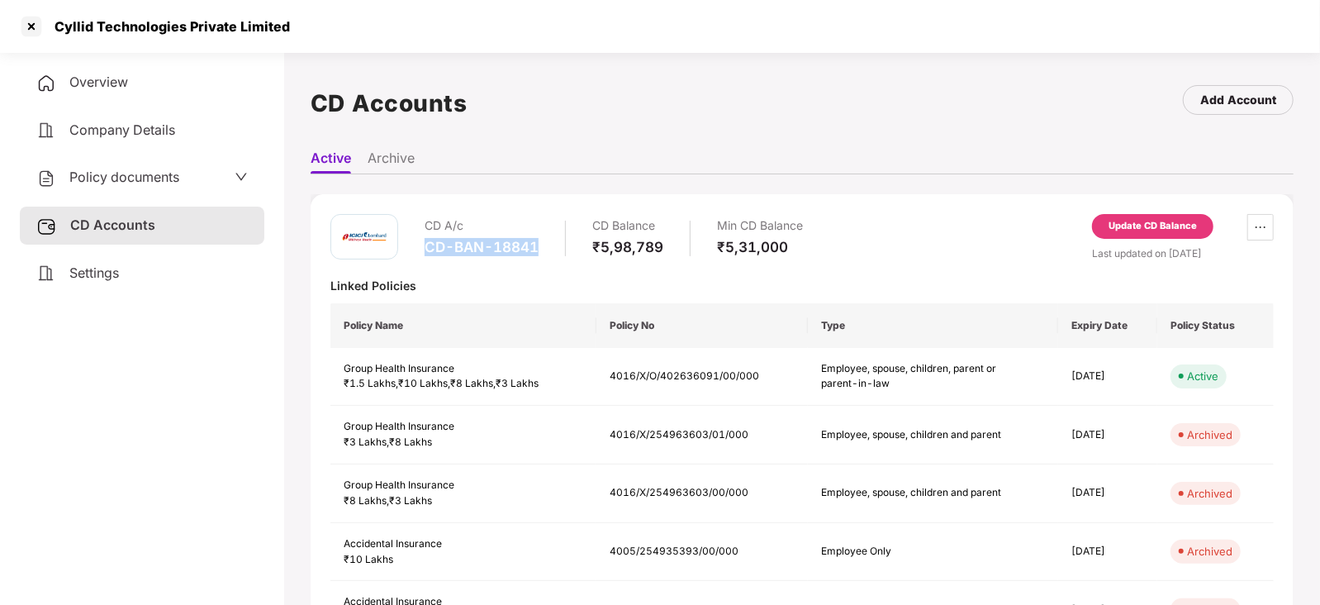
drag, startPoint x: 425, startPoint y: 246, endPoint x: 538, endPoint y: 243, distance: 113.2
click at [538, 243] on div "CD A/c CD-BAN-18841 CD Balance ₹5,98,789 Min CD Balance ₹5,31,000" at bounding box center [613, 237] width 378 height 47
copy div "CD-BAN-18841"
click at [37, 19] on div at bounding box center [31, 26] width 26 height 26
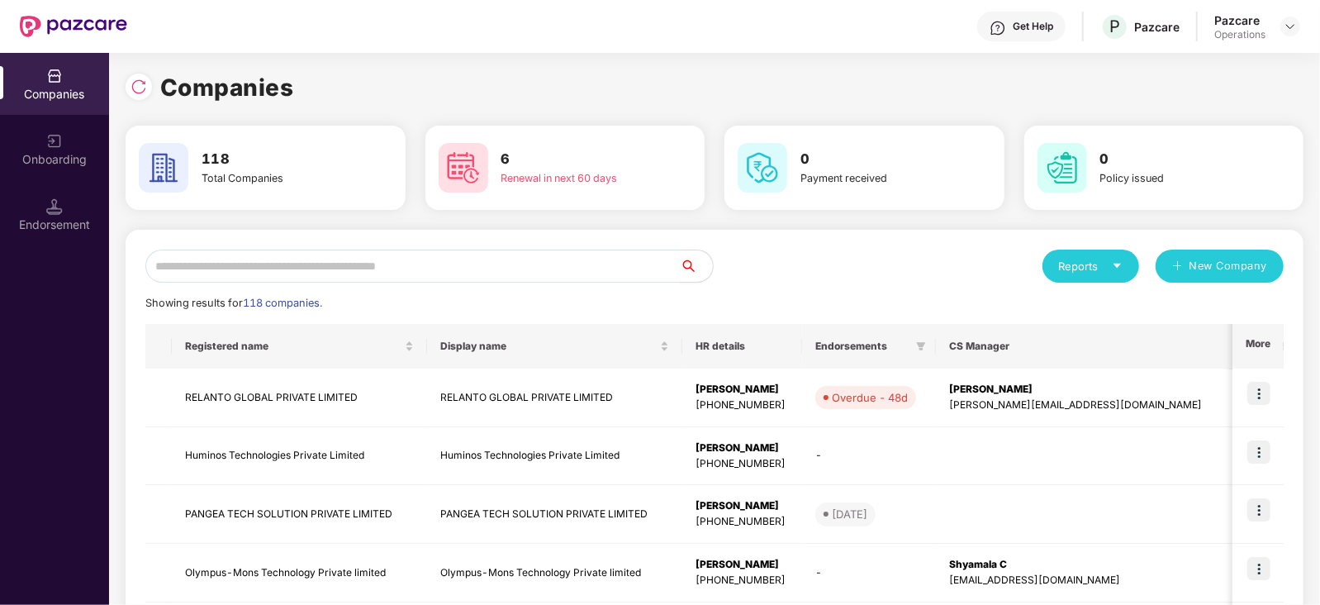
click at [318, 276] on input "text" at bounding box center [412, 265] width 534 height 33
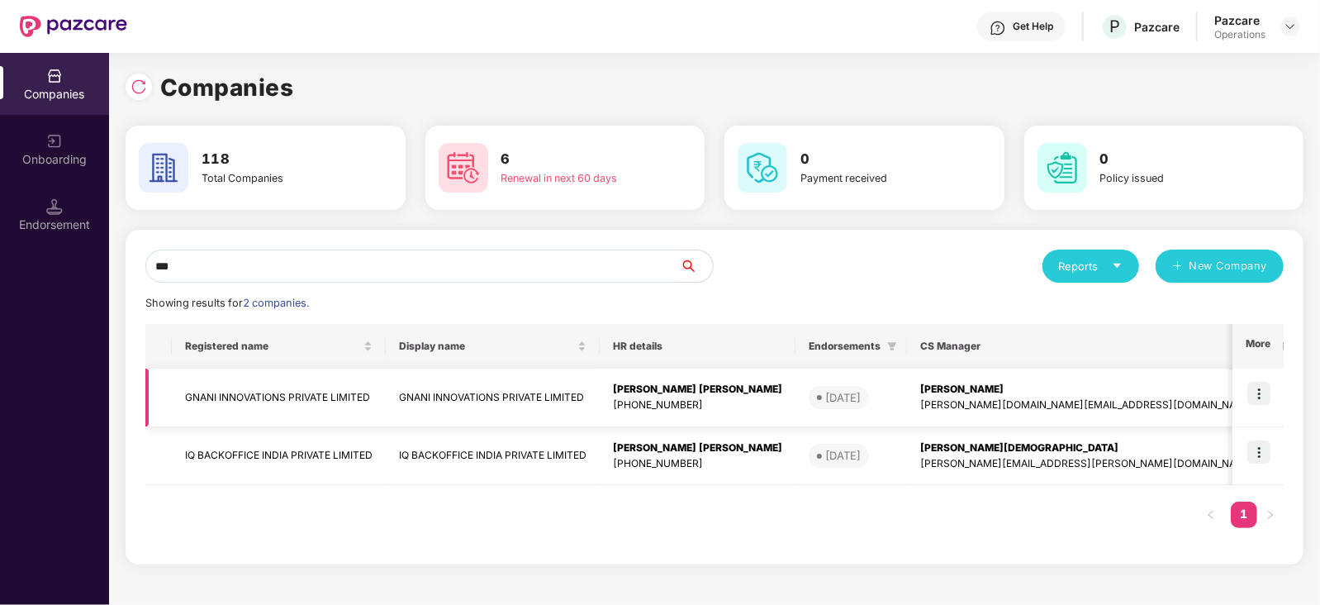
type input "***"
click at [282, 392] on td "GNANI INNOVATIONS PRIVATE LIMITED" at bounding box center [279, 397] width 214 height 59
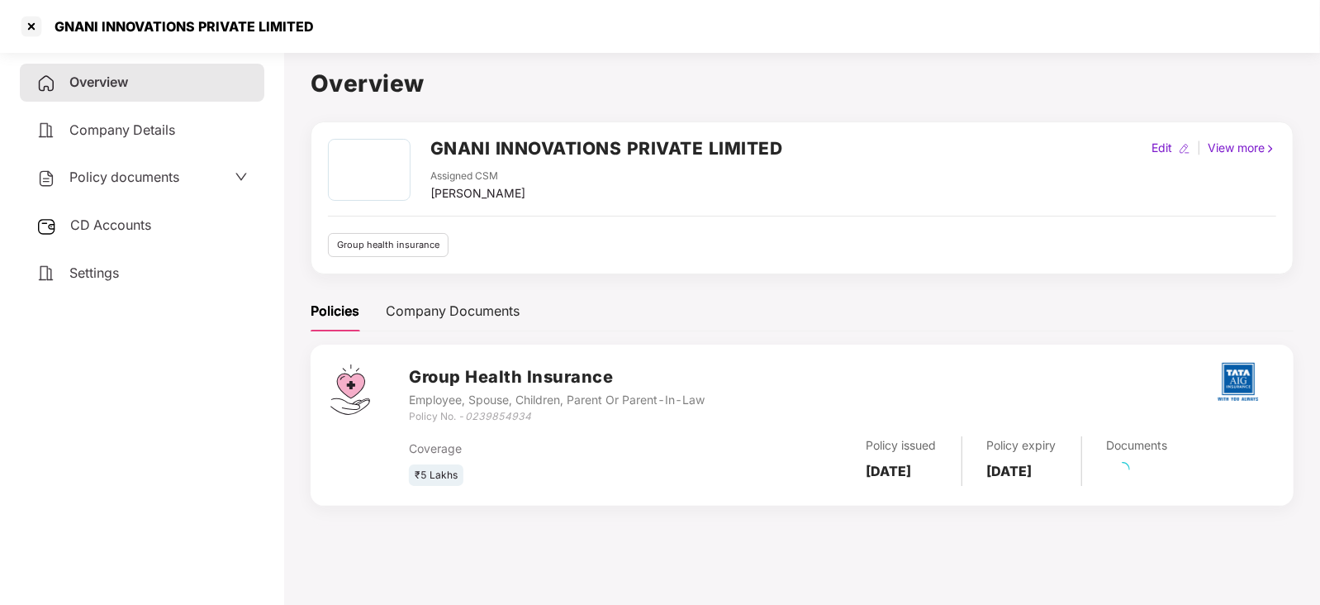
click at [131, 236] on div "CD Accounts" at bounding box center [142, 225] width 244 height 38
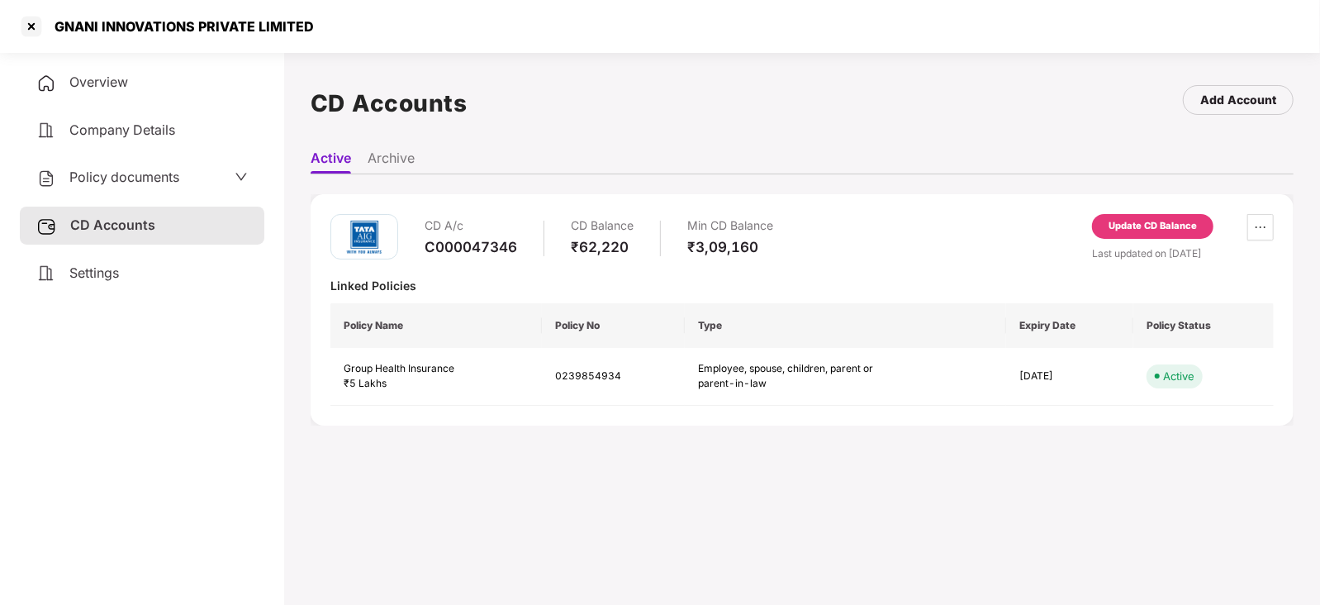
click at [1104, 225] on div "Update CD Balance" at bounding box center [1152, 226] width 121 height 25
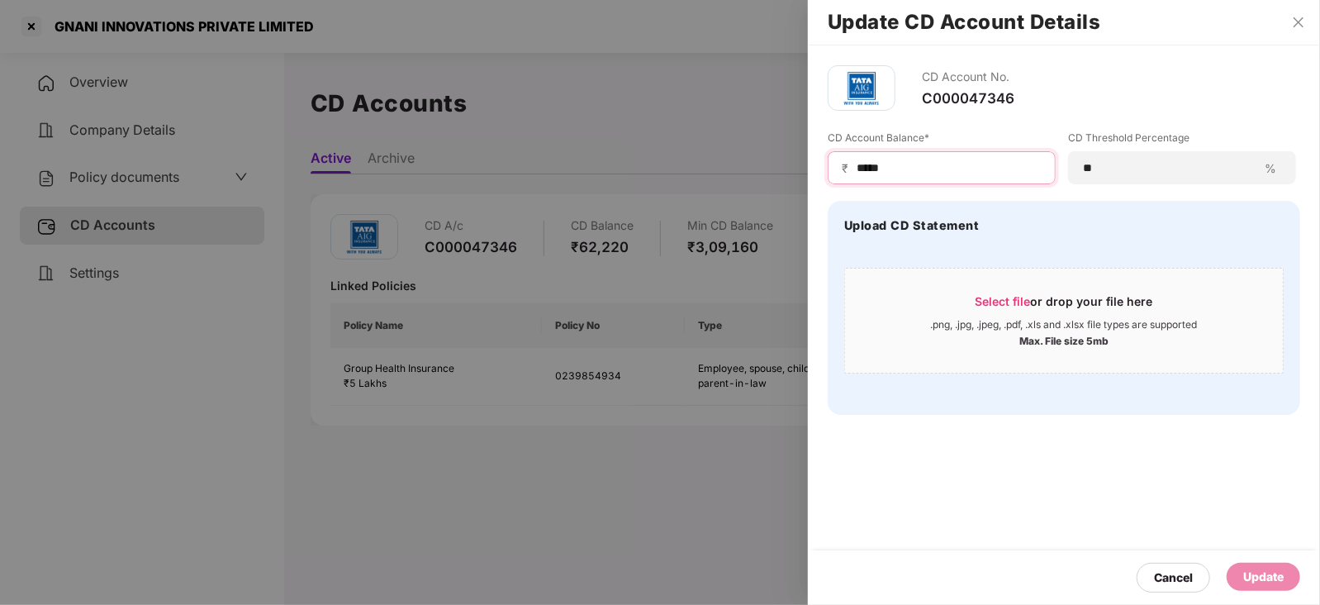
drag, startPoint x: 896, startPoint y: 174, endPoint x: 829, endPoint y: 173, distance: 66.9
click at [829, 173] on div "₹ *****" at bounding box center [941, 167] width 228 height 33
paste input
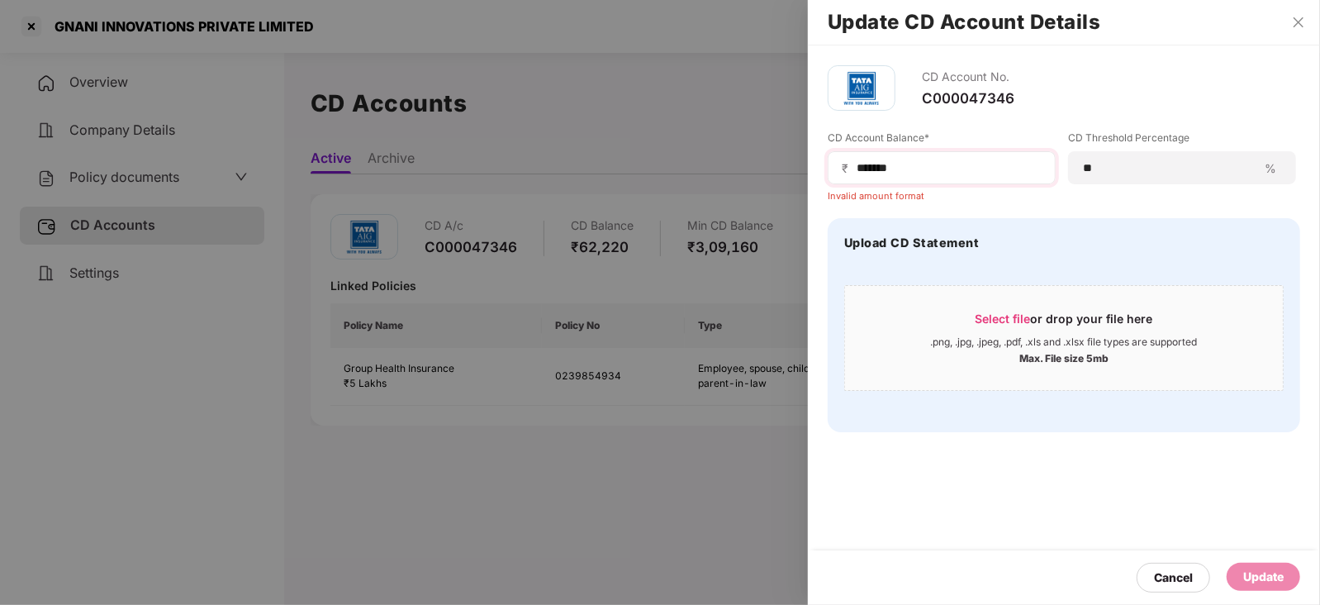
click at [853, 167] on span "₹" at bounding box center [848, 168] width 13 height 16
click at [932, 166] on input "*****" at bounding box center [948, 167] width 187 height 17
click at [855, 171] on input "*****" at bounding box center [948, 167] width 187 height 17
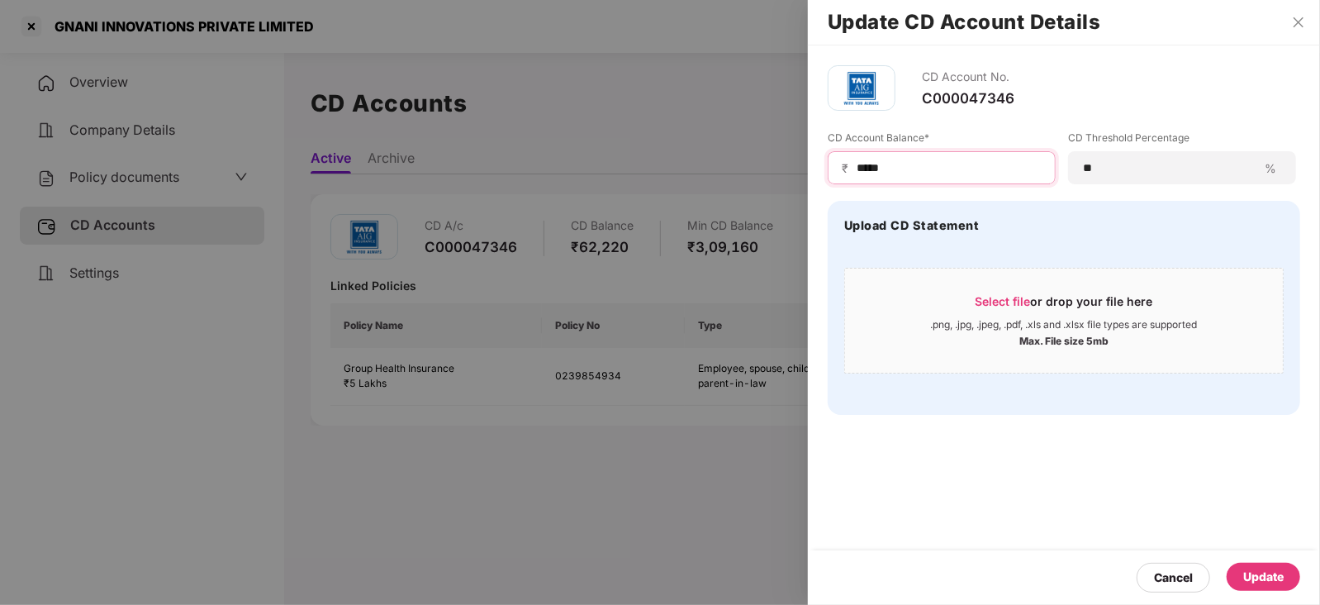
type input "*****"
click at [1254, 562] on div "Update" at bounding box center [1262, 576] width 73 height 28
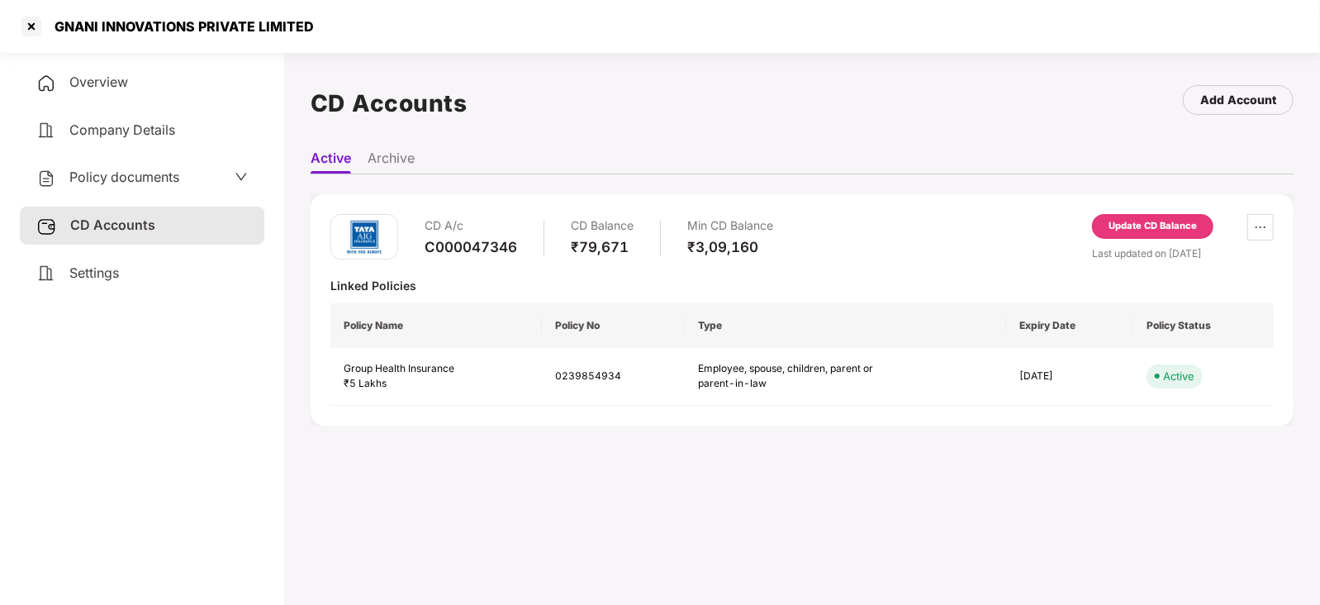
click at [154, 183] on span "Policy documents" at bounding box center [124, 176] width 110 height 17
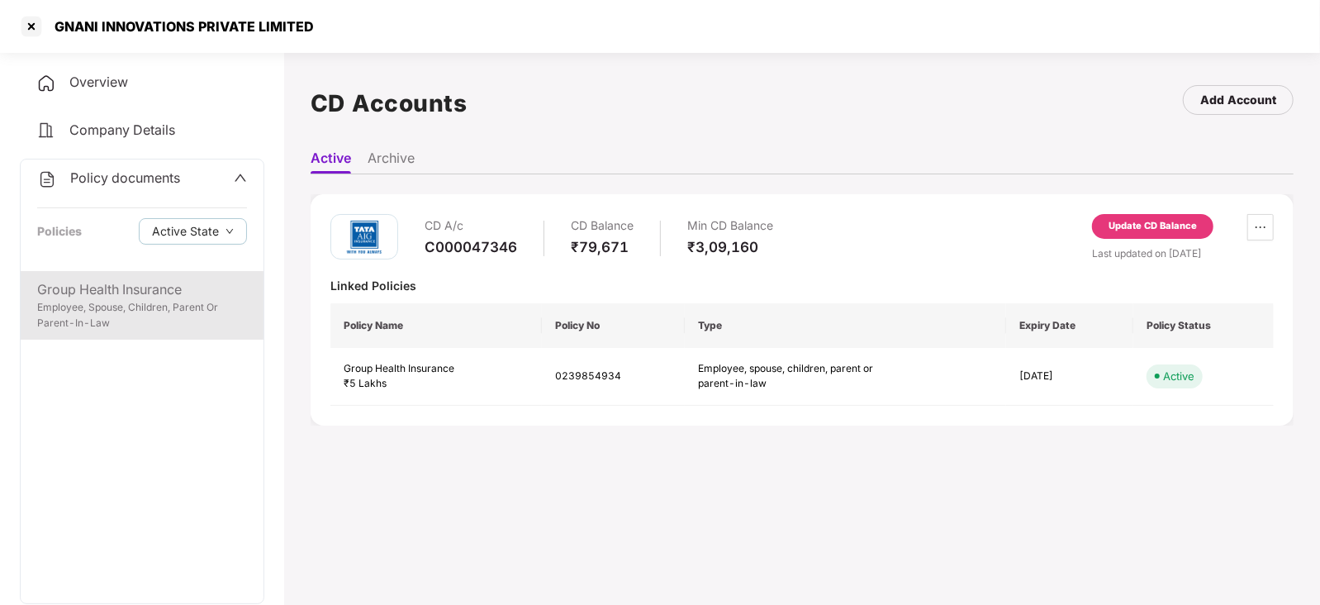
click at [202, 321] on div "Employee, Spouse, Children, Parent Or Parent-In-Law" at bounding box center [142, 315] width 210 height 31
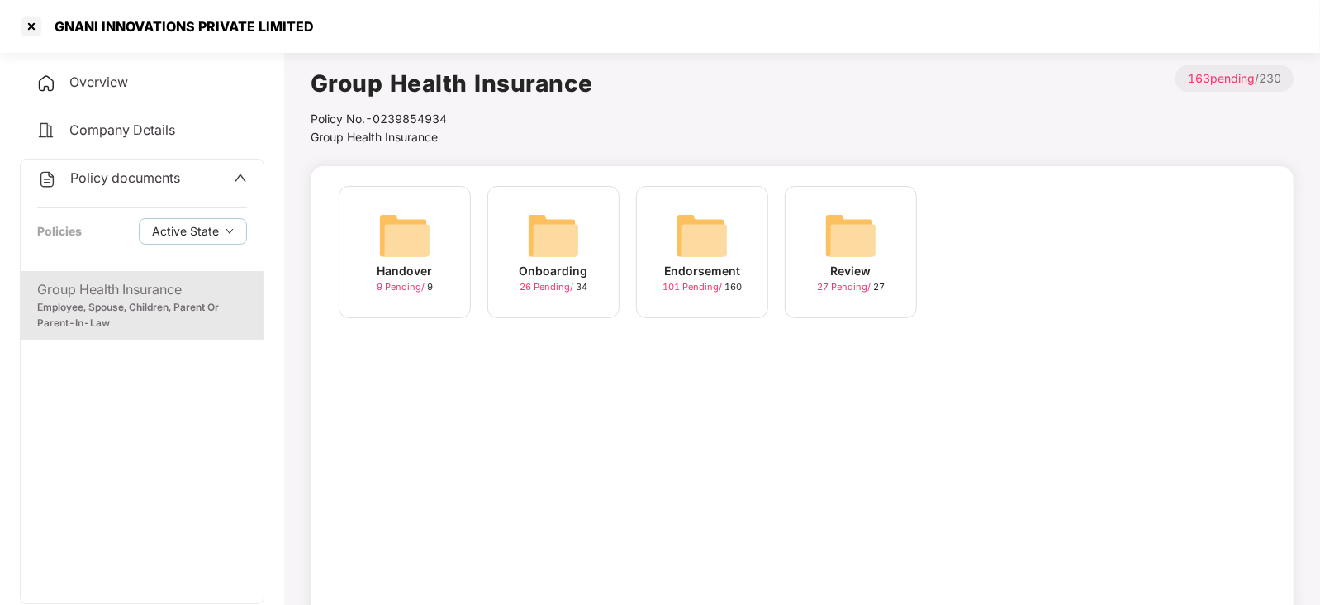
click at [689, 225] on img at bounding box center [702, 235] width 53 height 53
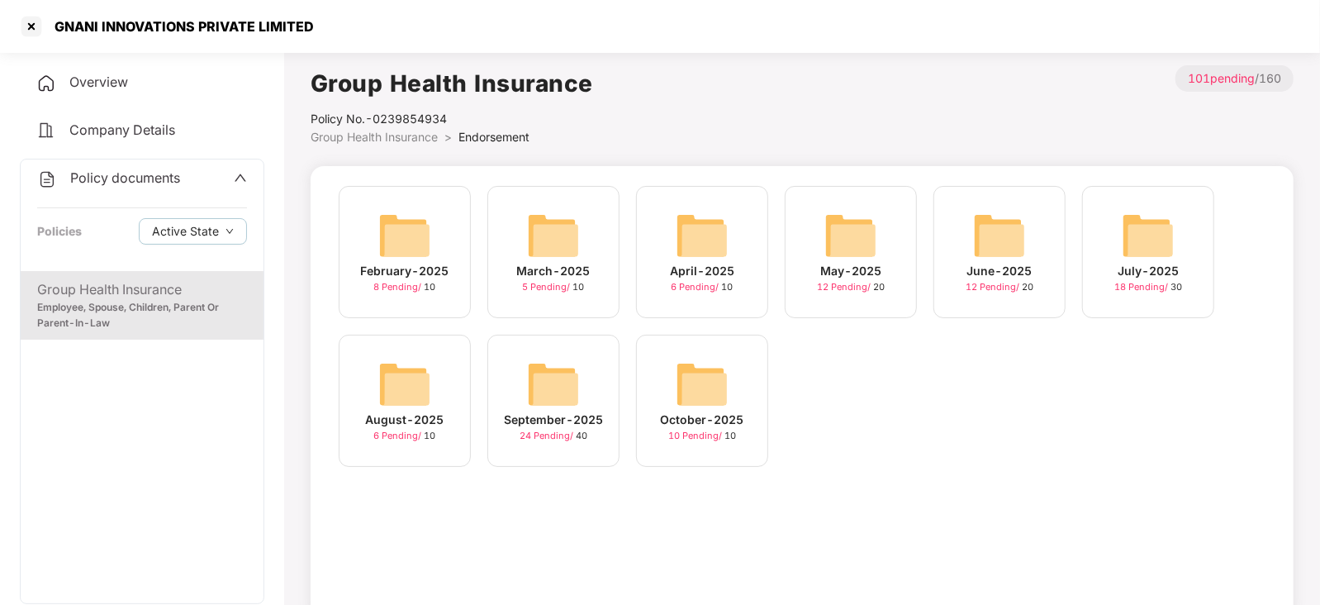
click at [690, 380] on img at bounding box center [702, 384] width 53 height 53
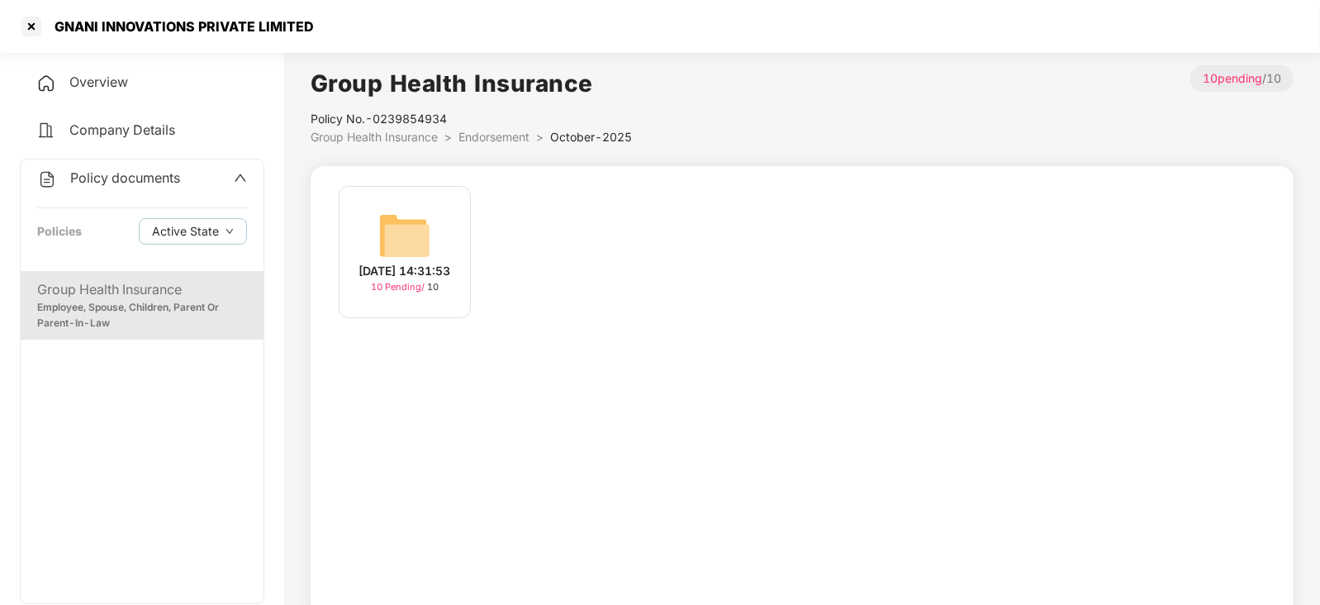
click at [404, 229] on img at bounding box center [404, 235] width 53 height 53
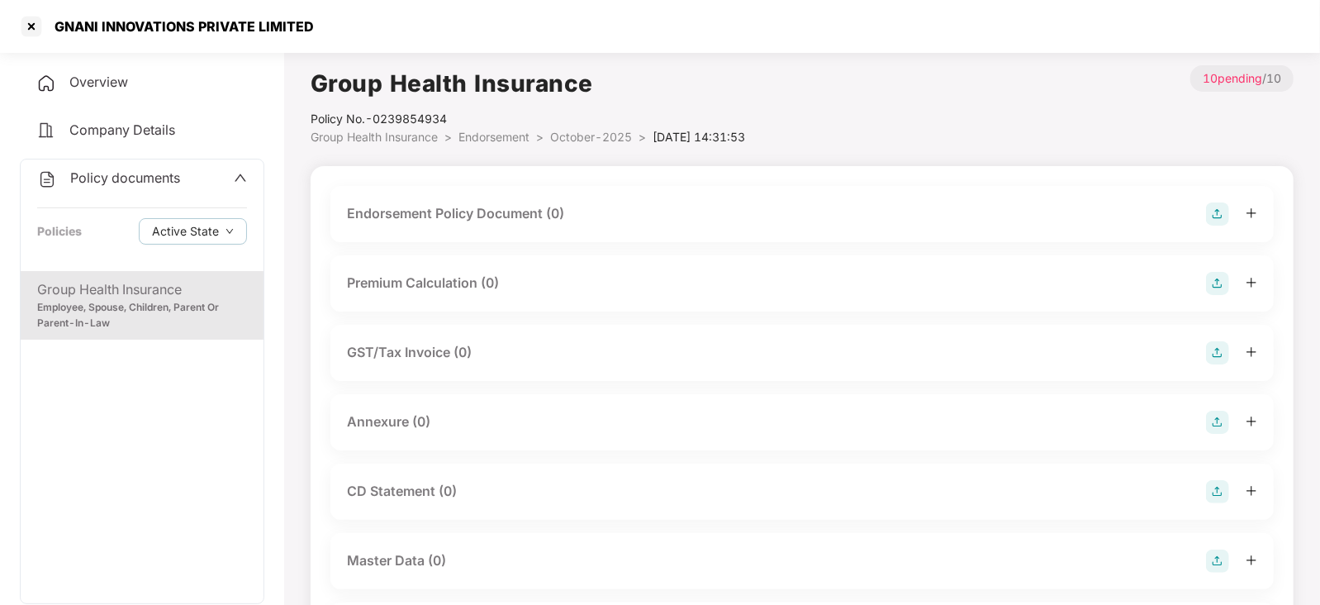
click at [1208, 216] on img at bounding box center [1217, 213] width 23 height 23
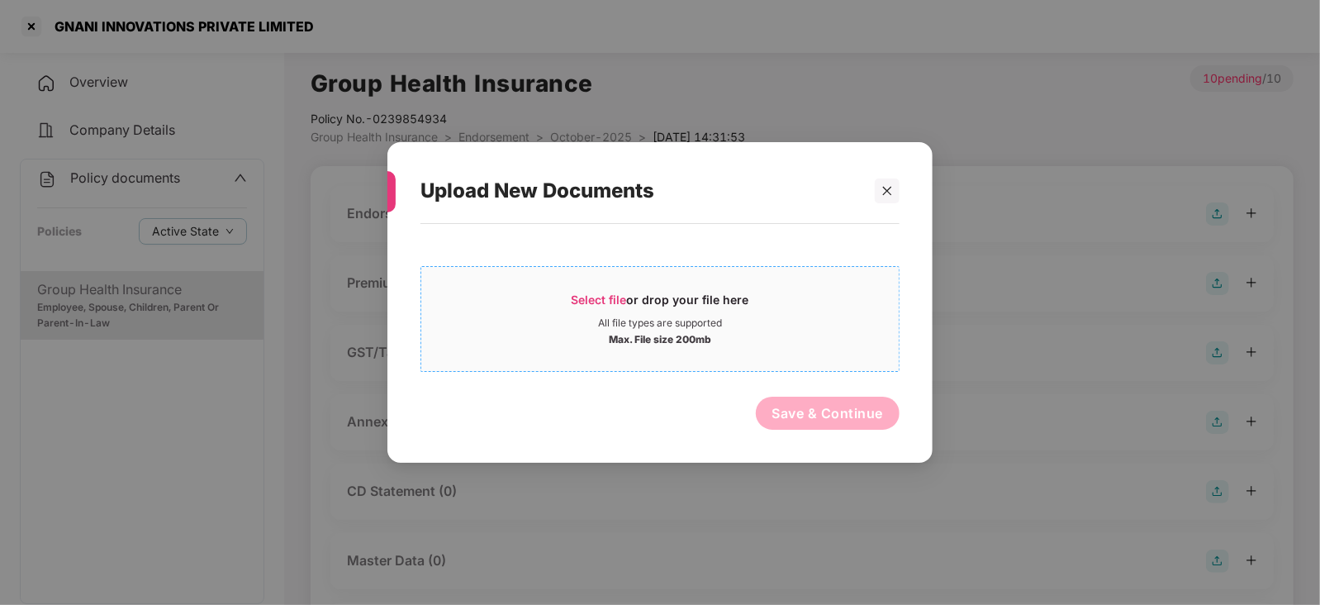
click at [611, 297] on span "Select file" at bounding box center [598, 299] width 55 height 14
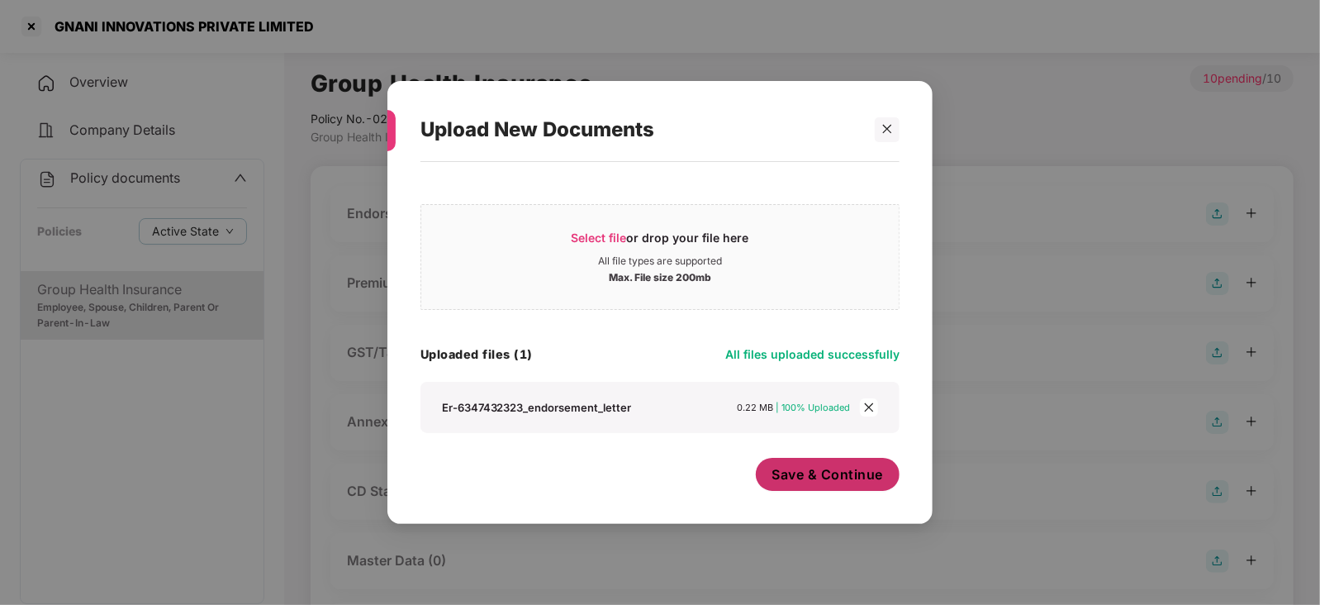
click at [853, 488] on button "Save & Continue" at bounding box center [828, 474] width 145 height 33
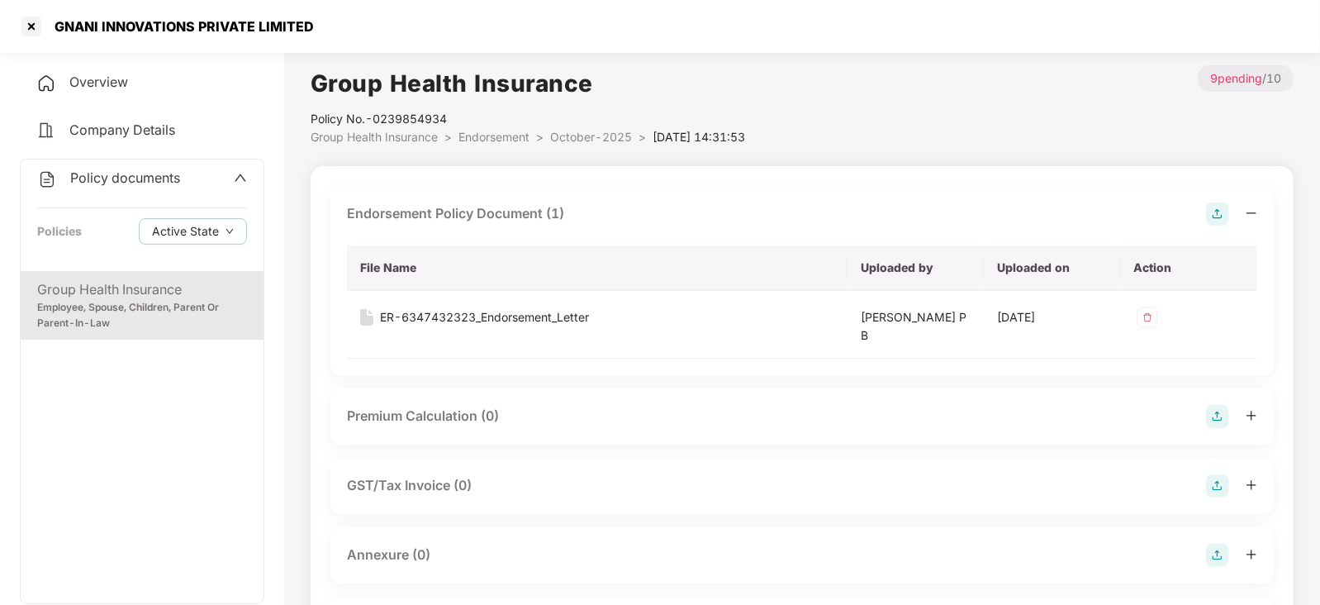
click at [1221, 415] on img at bounding box center [1217, 416] width 23 height 23
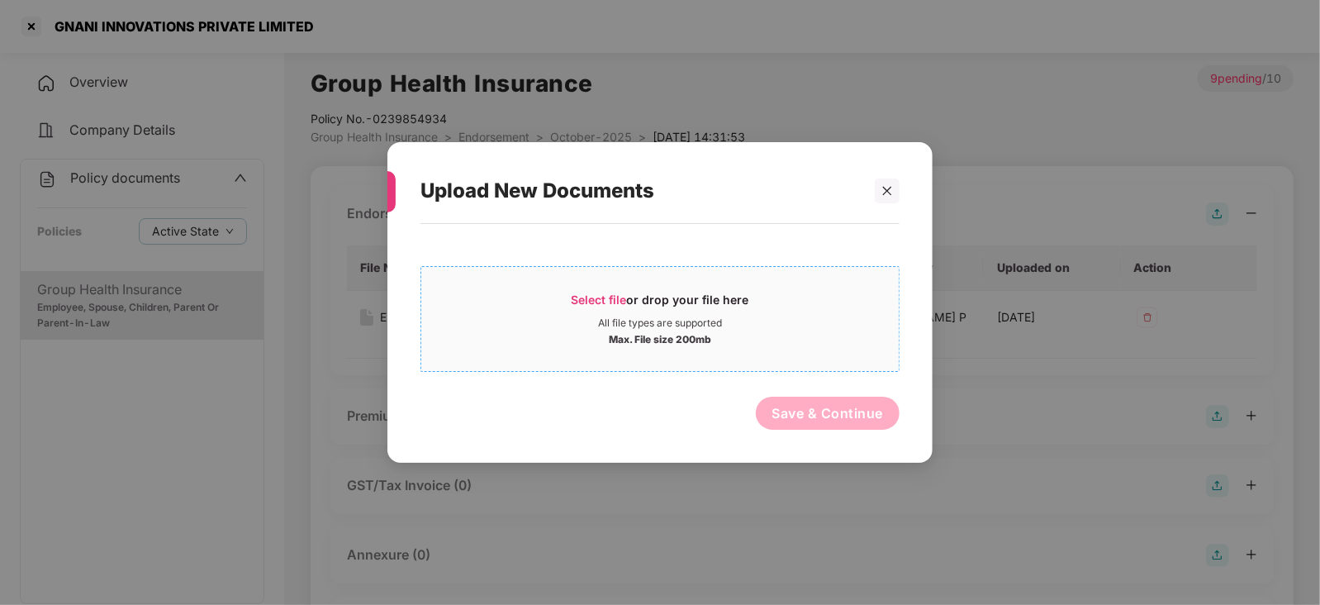
click at [610, 299] on span "Select file" at bounding box center [598, 299] width 55 height 14
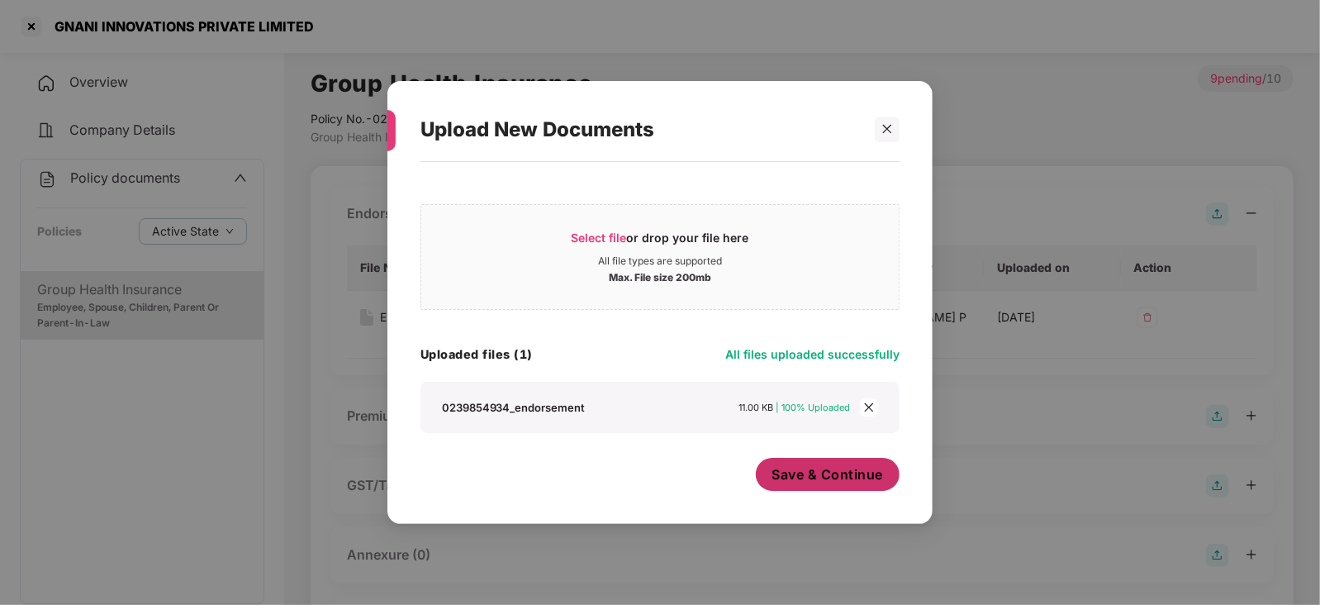
click at [808, 487] on button "Save & Continue" at bounding box center [828, 474] width 145 height 33
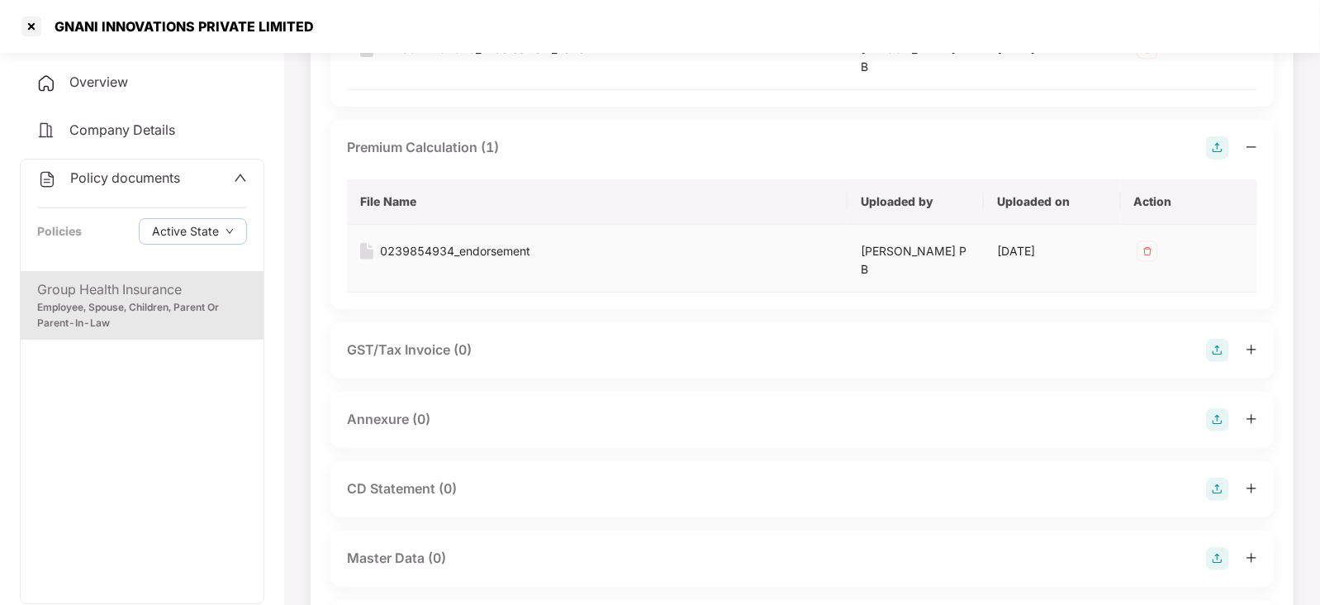
scroll to position [289, 0]
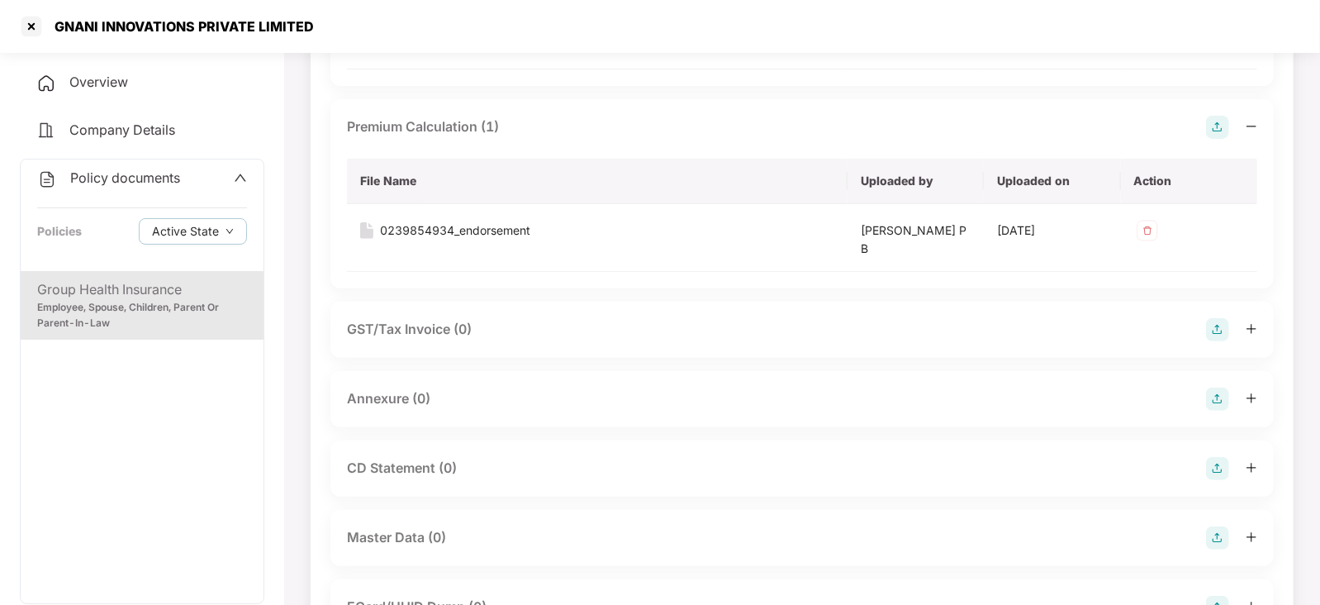
click at [1213, 396] on img at bounding box center [1217, 398] width 23 height 23
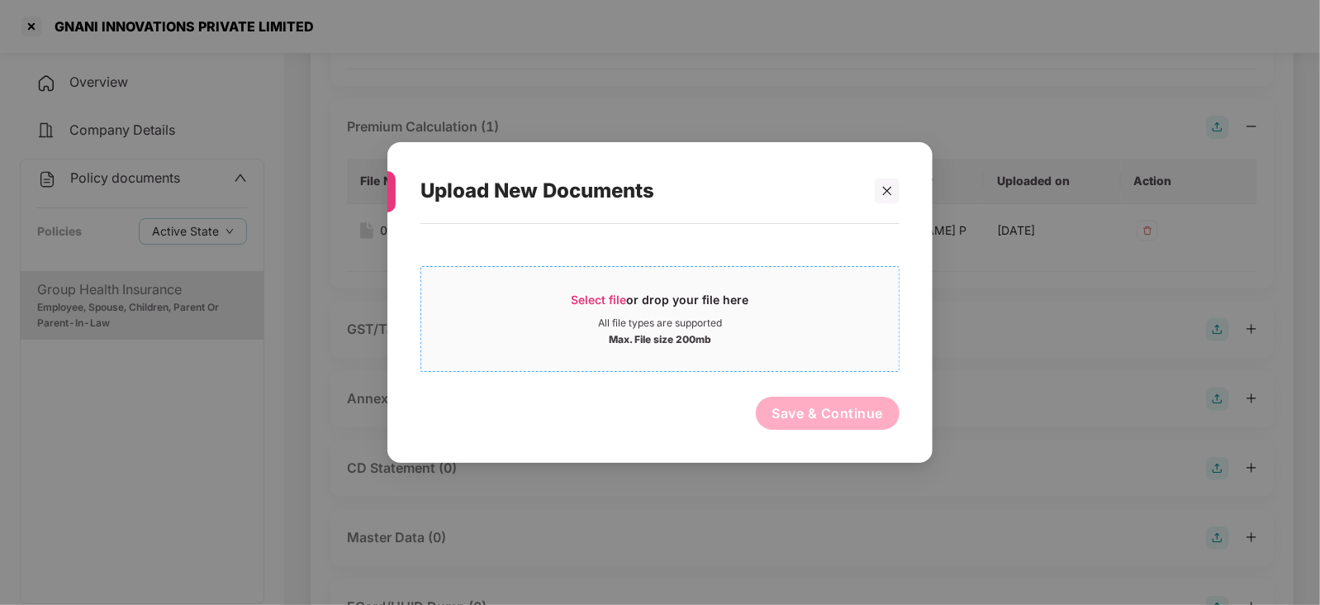
click at [596, 280] on span "Select file or drop your file here All file types are supported Max. File size …" at bounding box center [659, 318] width 477 height 79
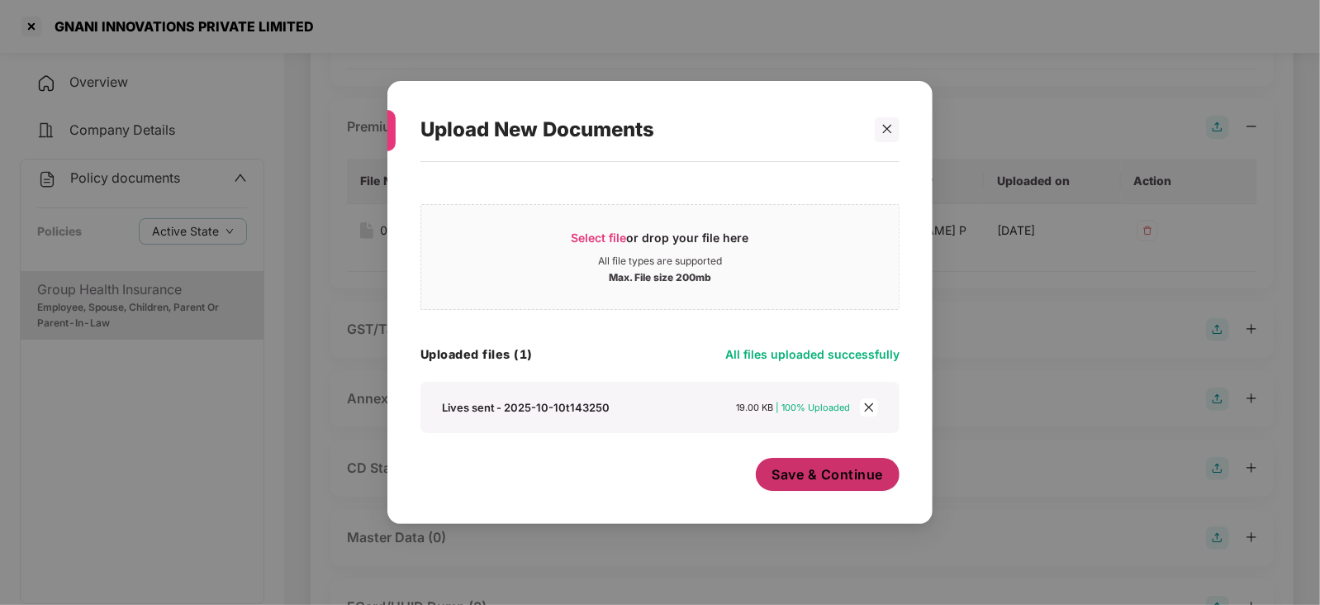
click at [842, 475] on span "Save & Continue" at bounding box center [827, 474] width 111 height 18
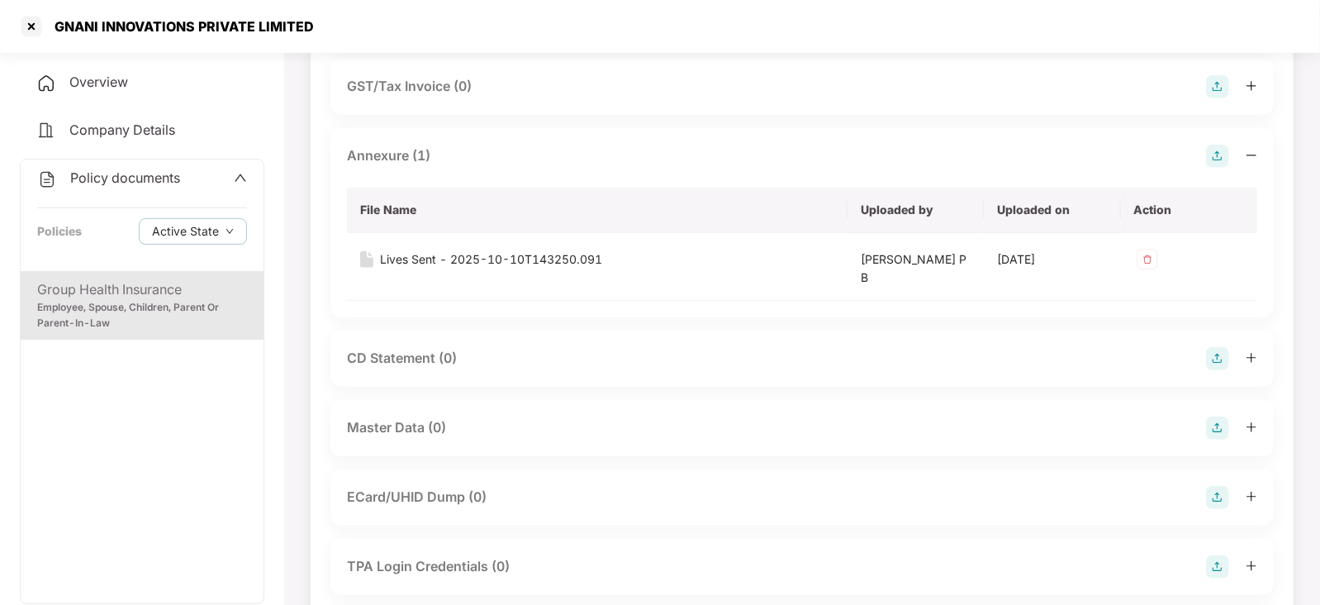
scroll to position [578, 0]
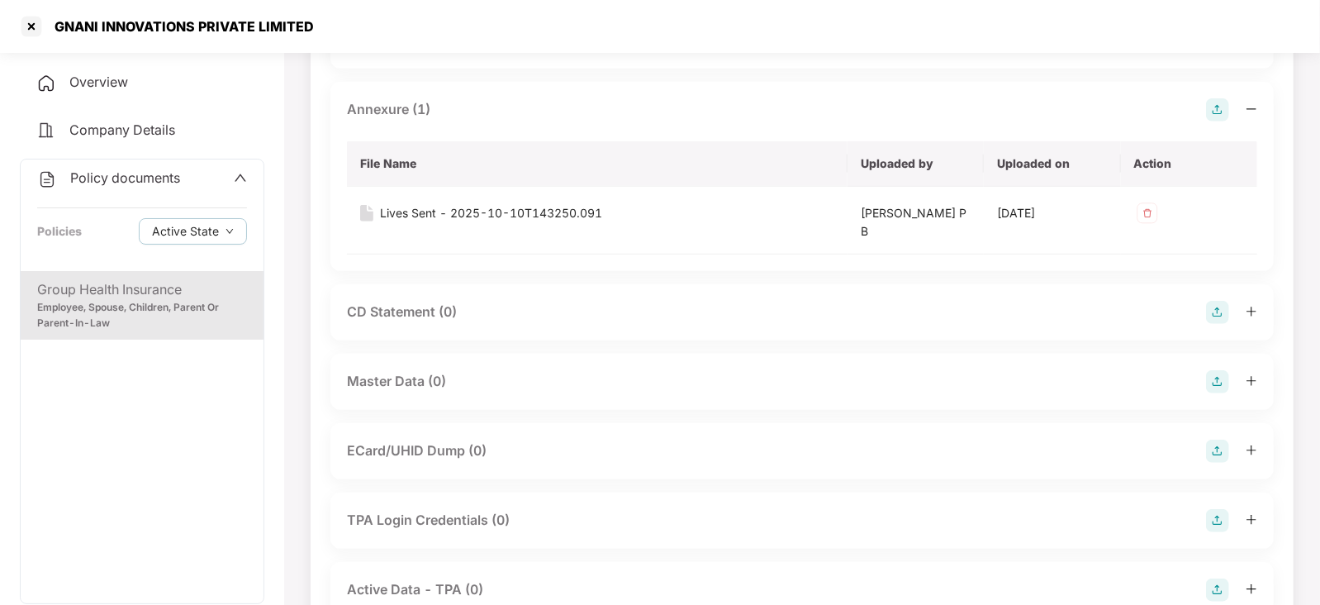
click at [1214, 370] on img at bounding box center [1217, 381] width 23 height 23
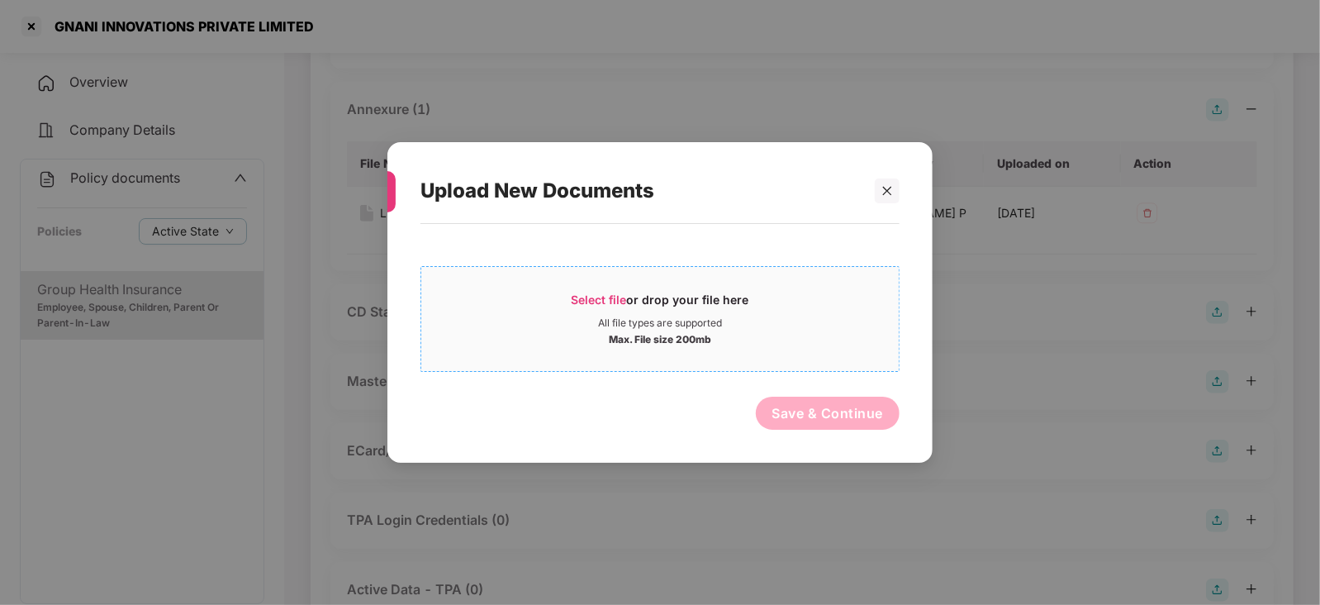
click at [548, 301] on div "Select file or drop your file here" at bounding box center [659, 304] width 477 height 25
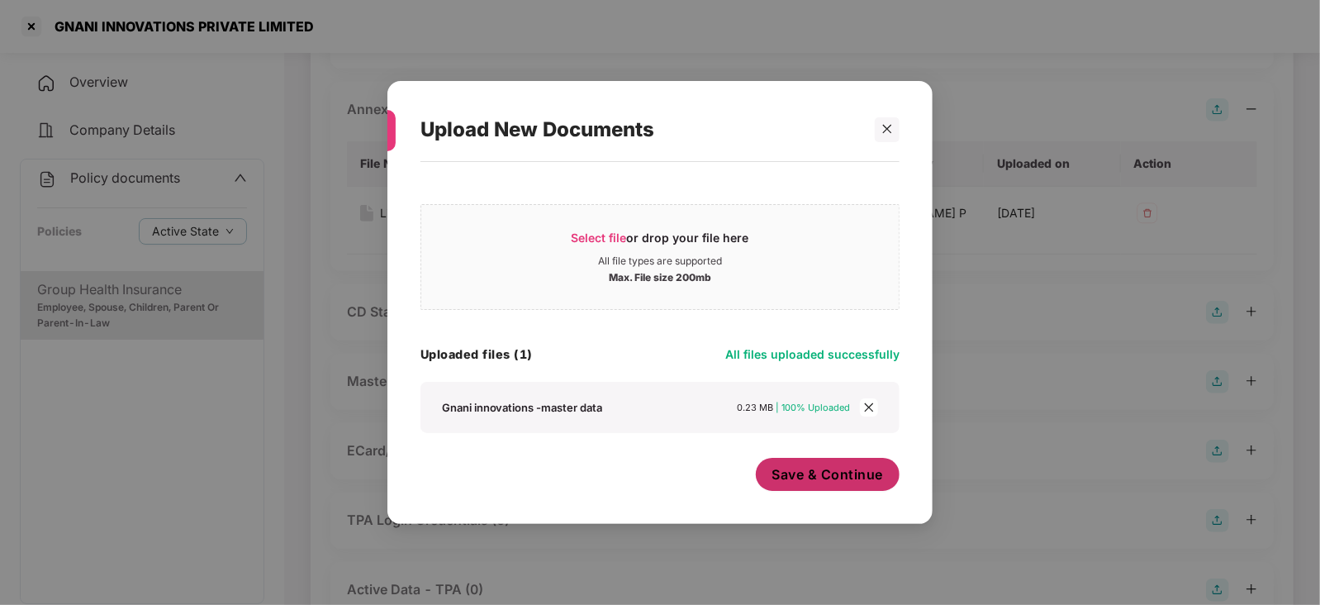
click at [815, 491] on button "Save & Continue" at bounding box center [828, 474] width 145 height 33
